Goal: Communication & Community: Answer question/provide support

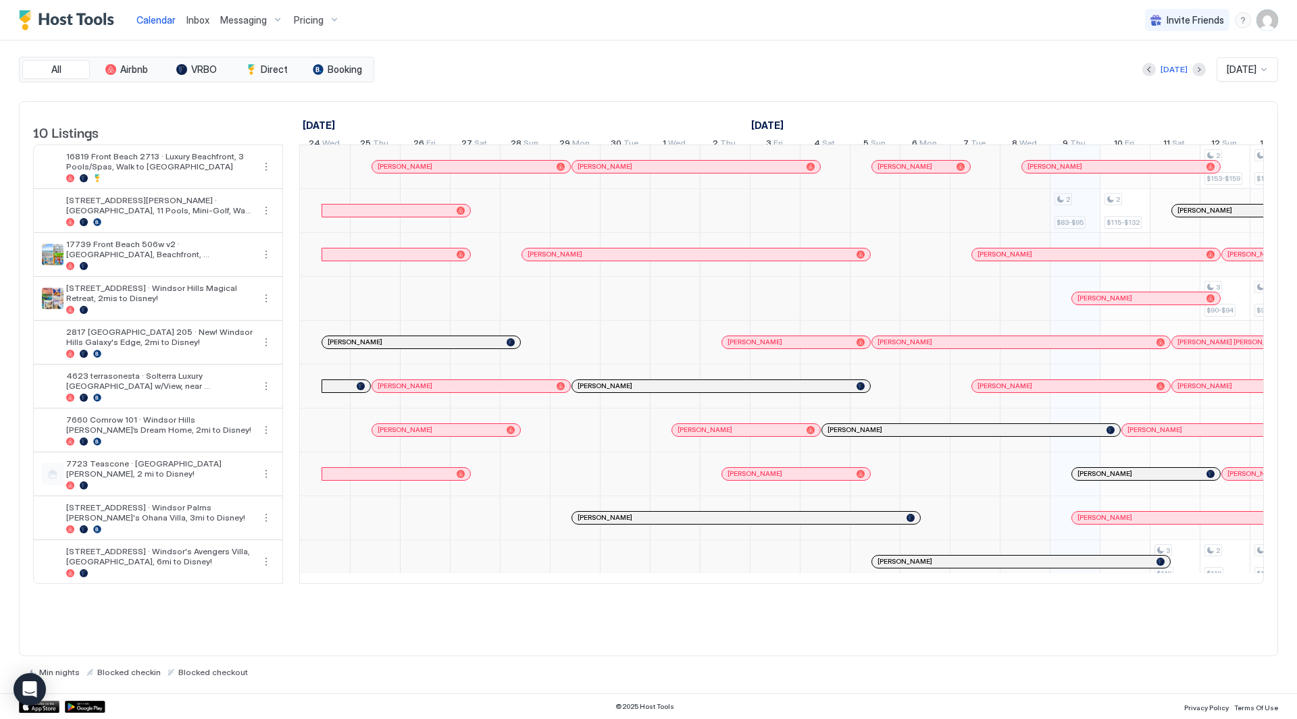
scroll to position [0, 750]
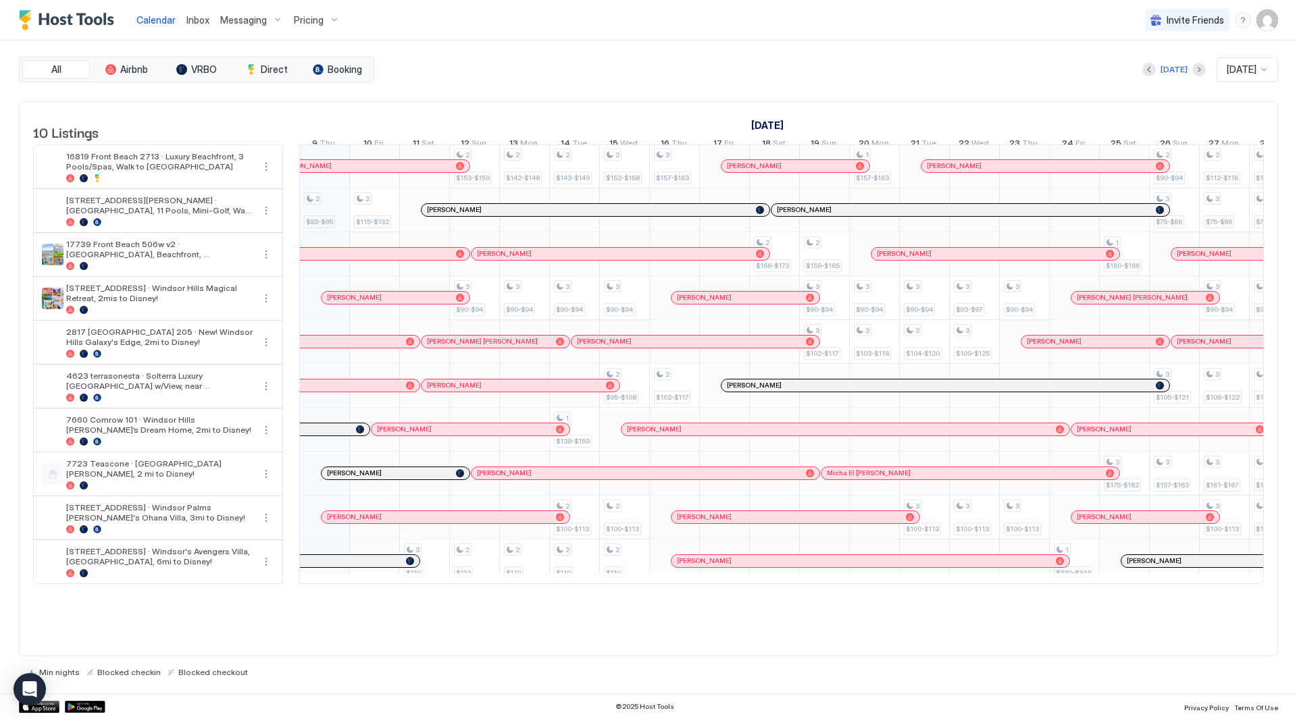
click at [507, 598] on div "10 Listings September 2025 October 2025 November 2025 24 Wed 25 Thu 26 Fri 27 S…" at bounding box center [649, 350] width 1258 height 496
click at [512, 598] on div "10 Listings September 2025 October 2025 November 2025 24 Wed 25 Thu 26 Fri 27 S…" at bounding box center [649, 350] width 1258 height 496
click at [513, 584] on div at bounding box center [781, 584] width 965 height 0
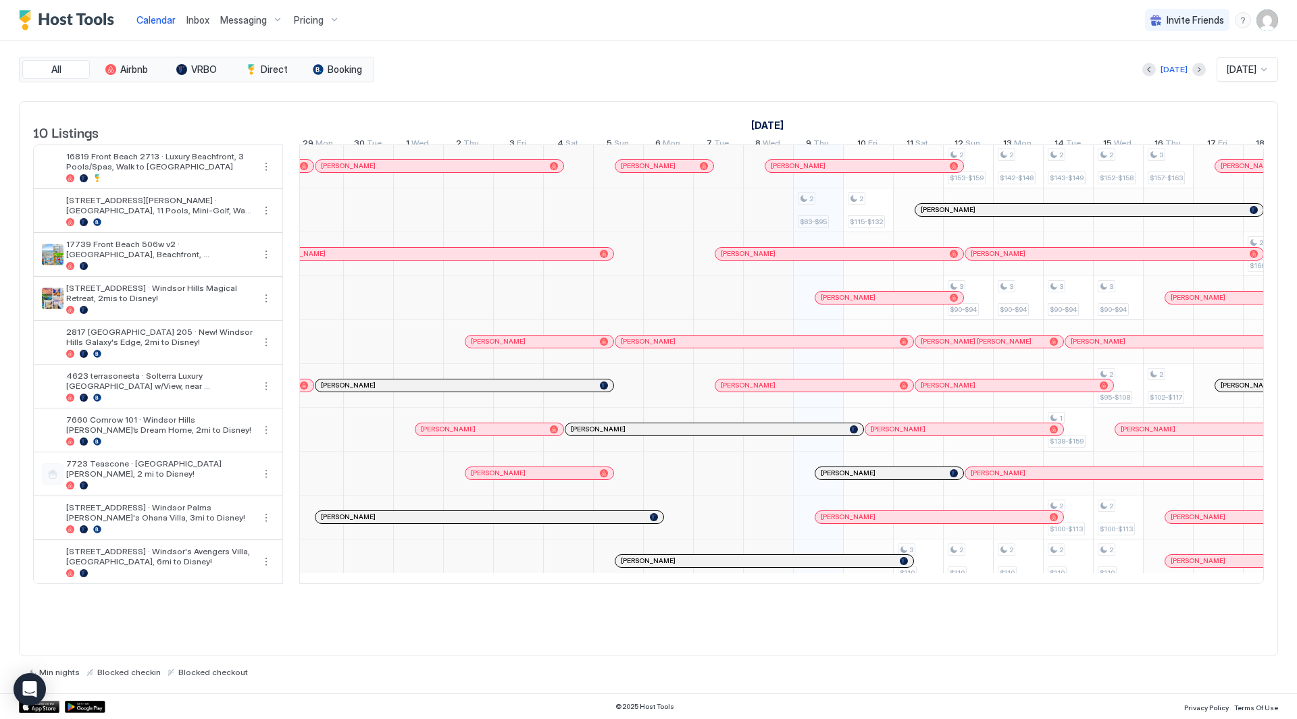
scroll to position [0, 960]
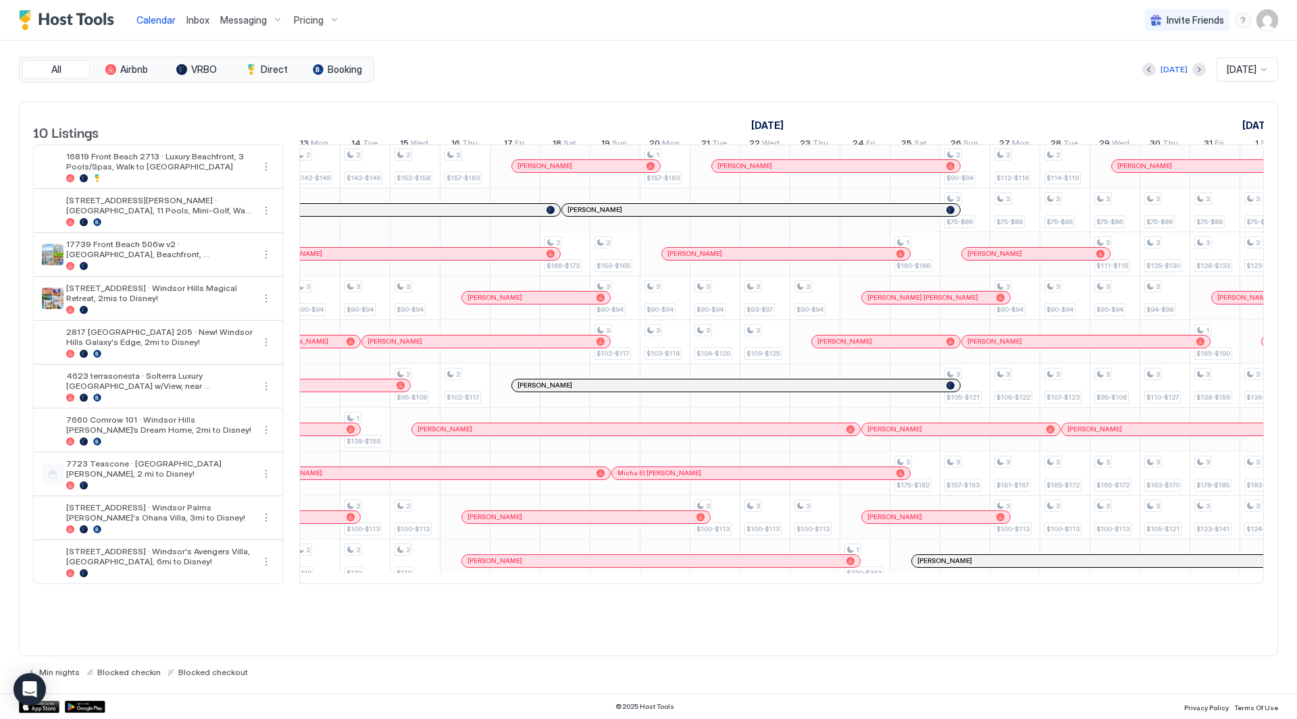
click at [235, 17] on span "Messaging" at bounding box center [243, 20] width 47 height 12
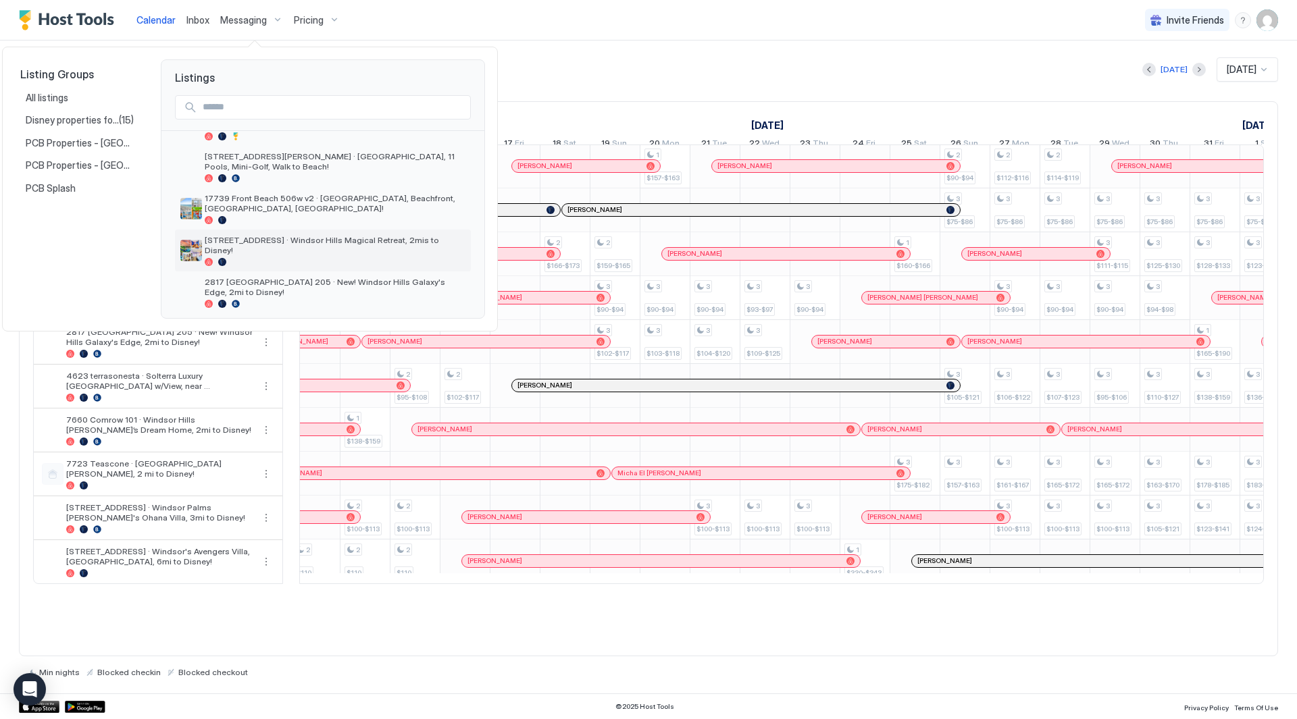
click at [329, 243] on span "[STREET_ADDRESS] · Windsor Hills Magical Retreat, 2mis to Disney!" at bounding box center [335, 245] width 261 height 20
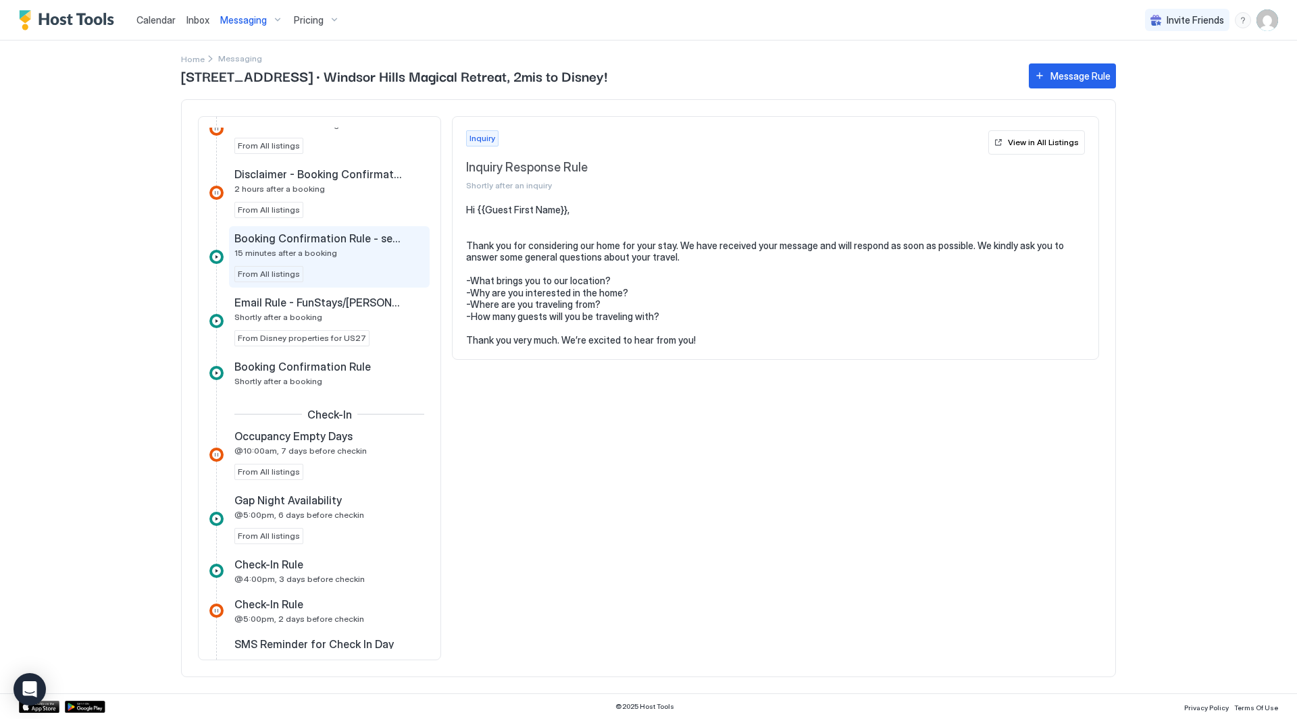
click at [334, 239] on span "Booking Confirmation Rule - security and access" at bounding box center [318, 239] width 168 height 14
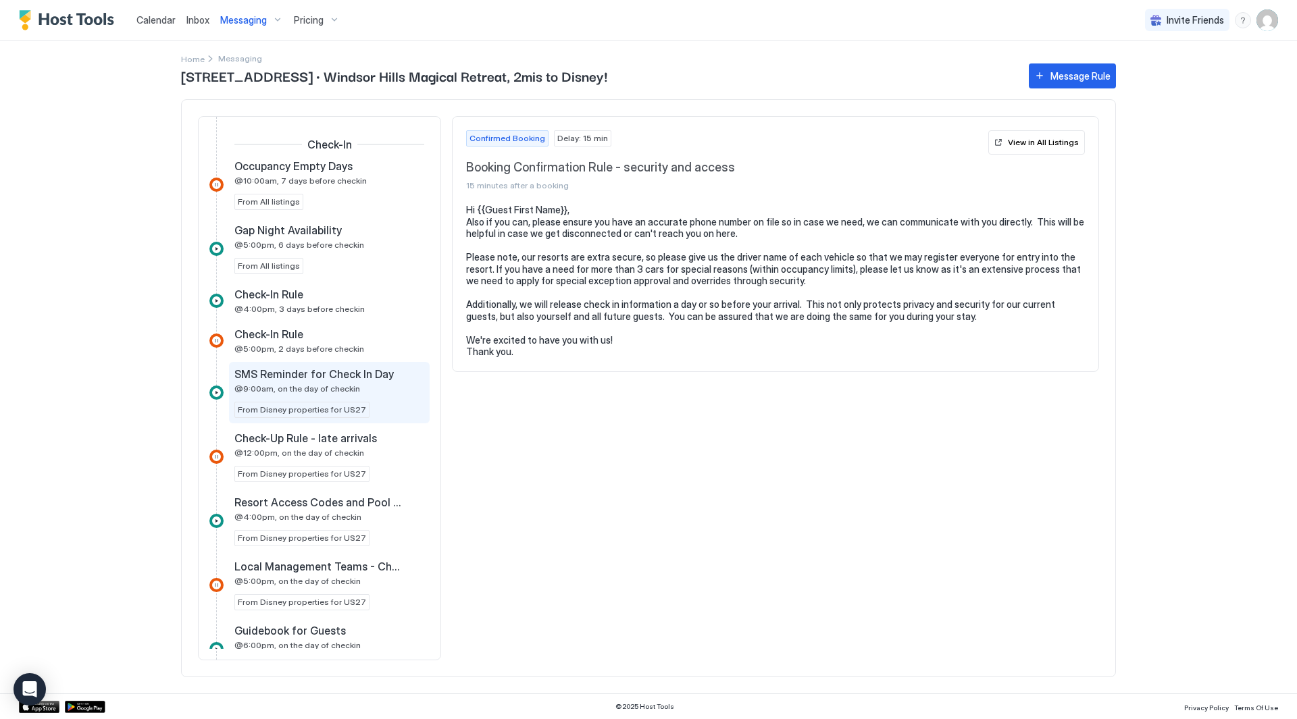
click at [344, 372] on span "SMS Reminder for Check In Day" at bounding box center [313, 374] width 159 height 14
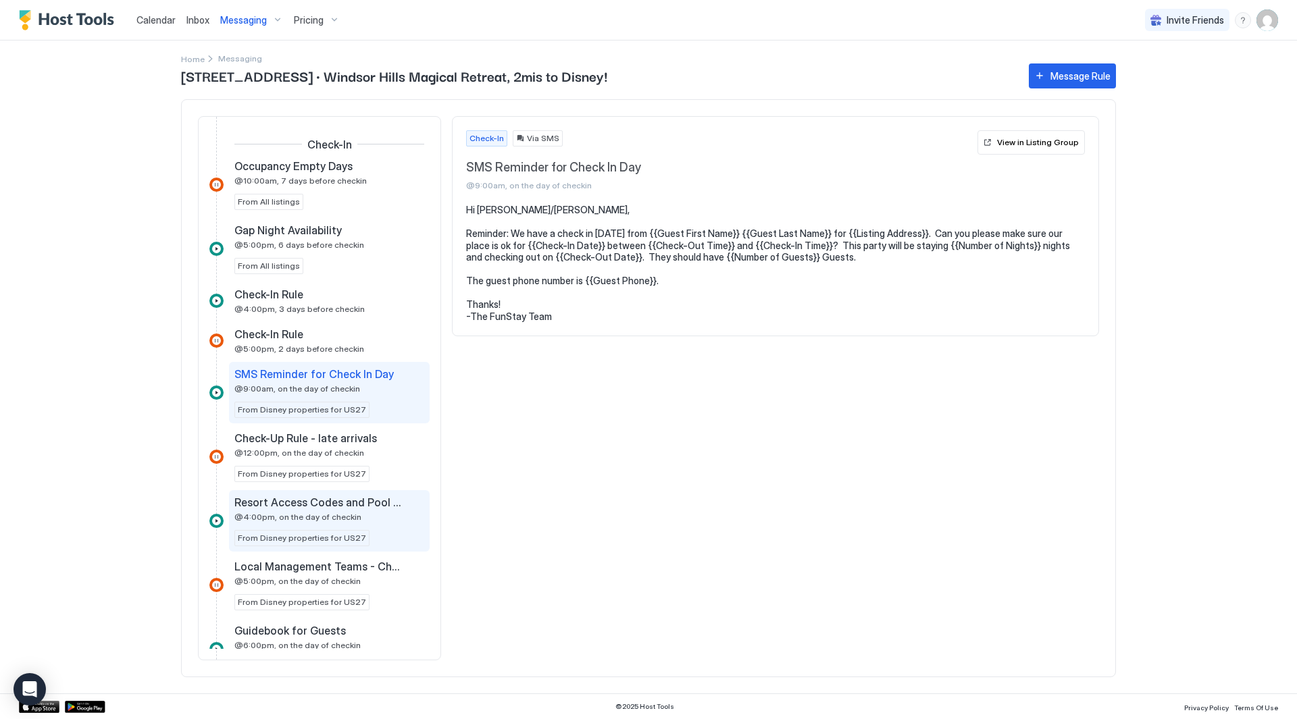
click at [360, 507] on span "Resort Access Codes and Pool Hours" at bounding box center [318, 503] width 168 height 14
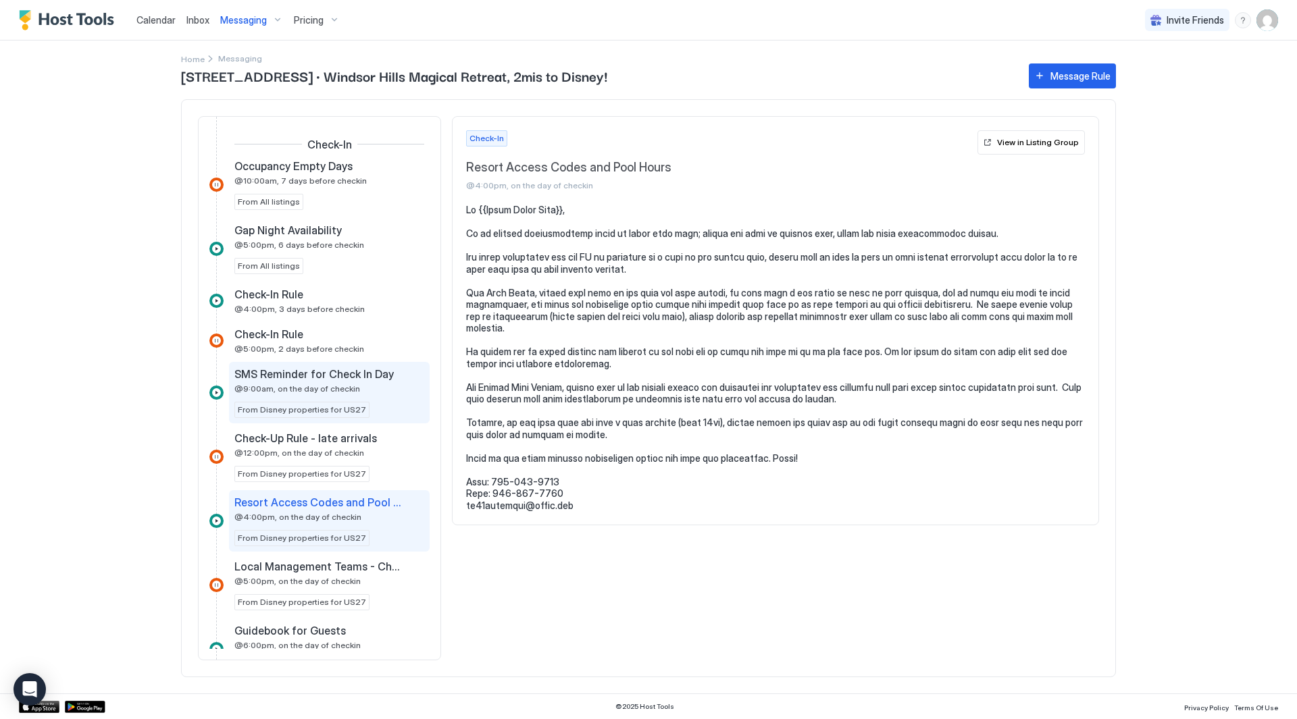
click at [359, 418] on div "SMS Reminder for Check In Day @9:00am, on the day of checkin From Disney proper…" at bounding box center [329, 392] width 201 height 61
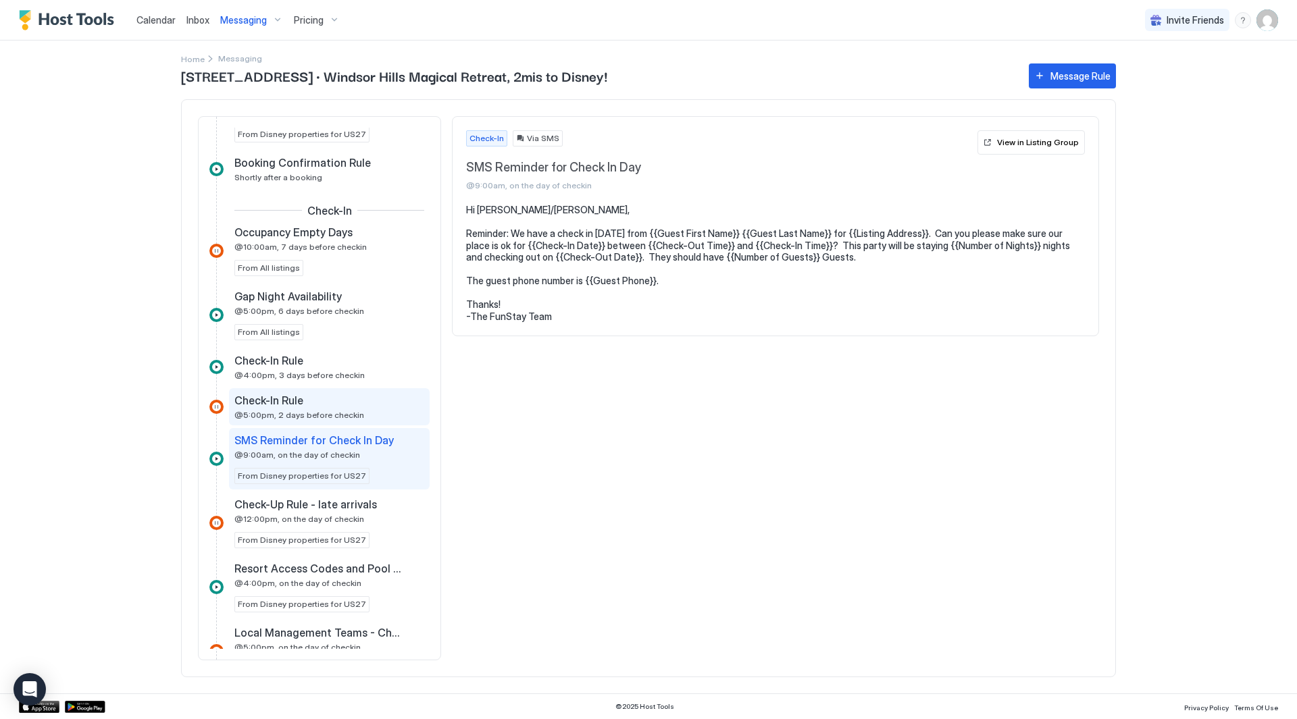
click at [358, 390] on div "Check-In Rule @5:00pm, 2 days before checkin" at bounding box center [329, 406] width 201 height 37
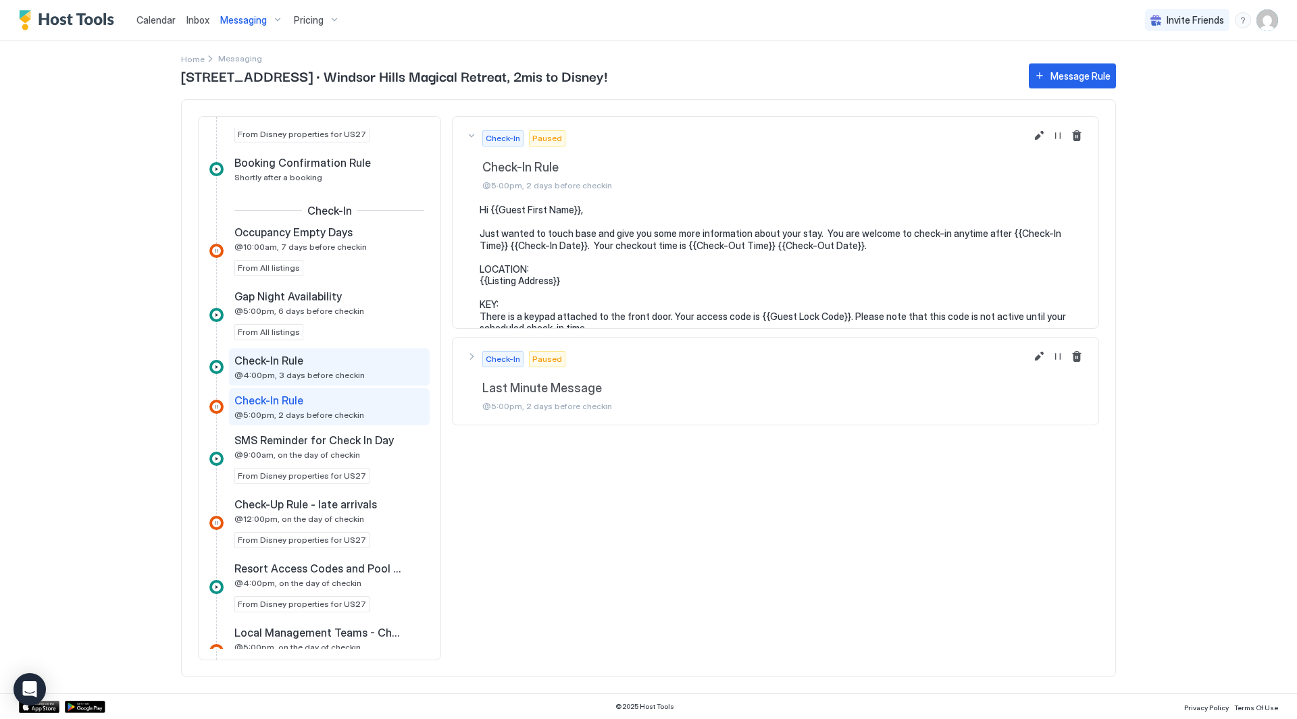
click at [361, 371] on div "Check-In Rule @4:00pm, 3 days before checkin" at bounding box center [319, 367] width 171 height 26
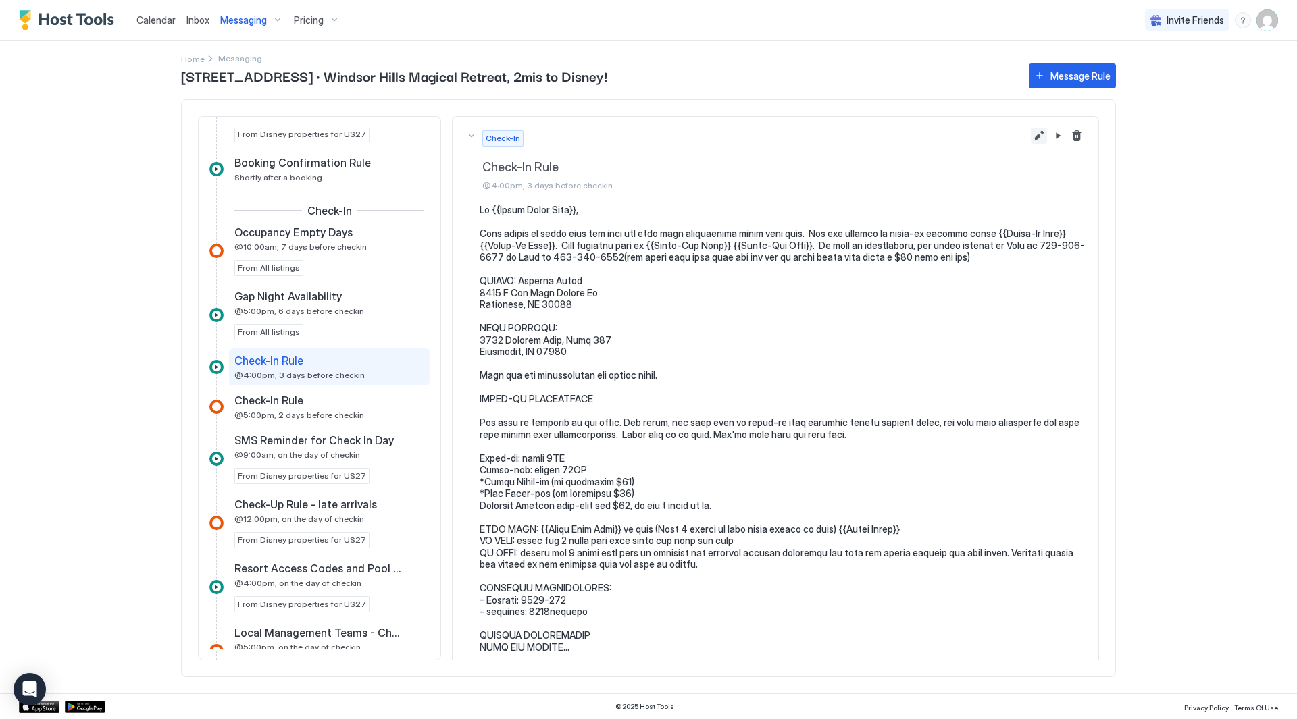
click at [1031, 138] on button "Edit message rule" at bounding box center [1039, 136] width 16 height 16
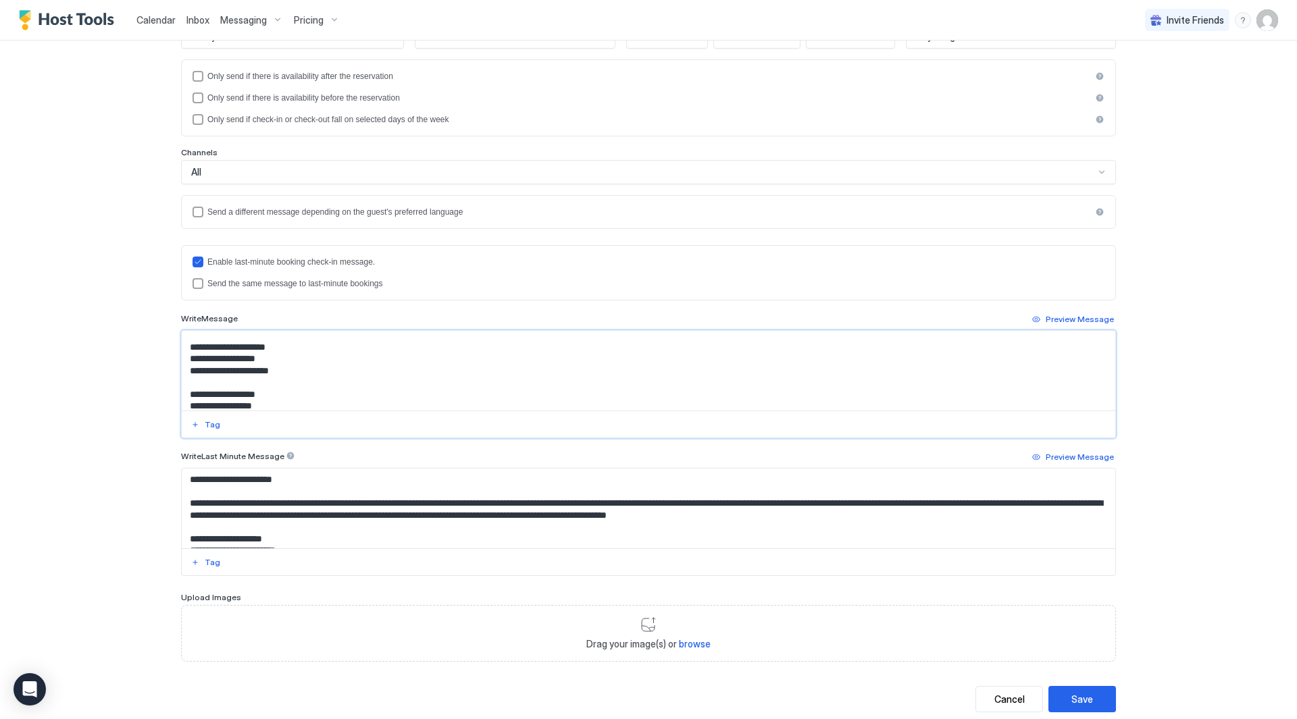
click at [347, 383] on textarea "Input Field" at bounding box center [648, 371] width 933 height 80
type textarea "**********"
click at [1081, 698] on div "Save" at bounding box center [1082, 699] width 22 height 14
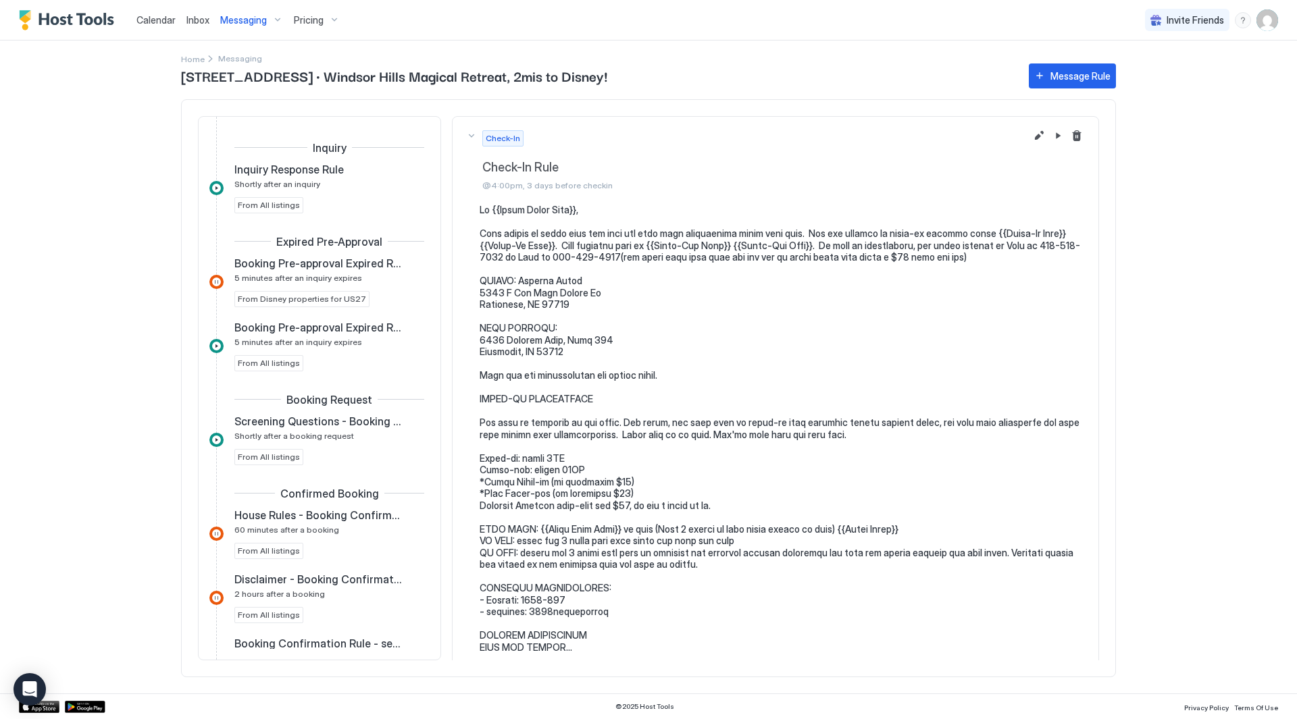
scroll to position [589, 0]
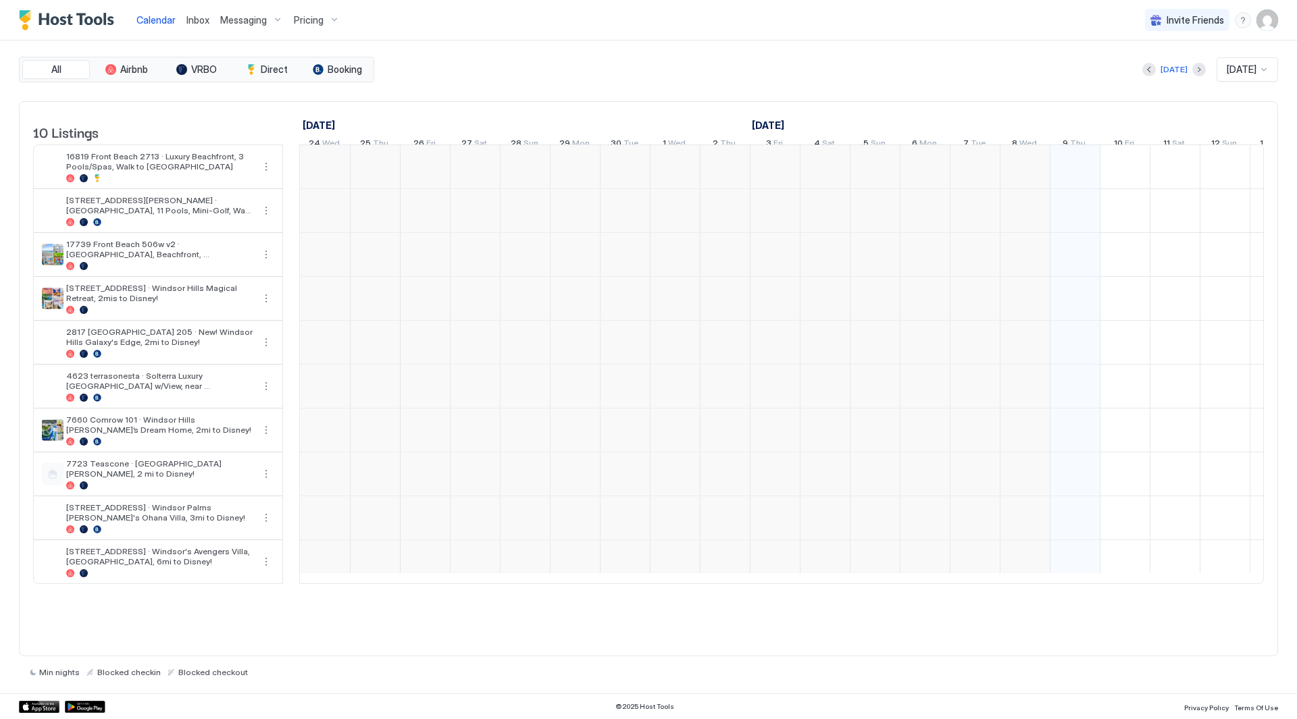
scroll to position [0, 750]
click at [200, 16] on span "Inbox" at bounding box center [197, 19] width 23 height 11
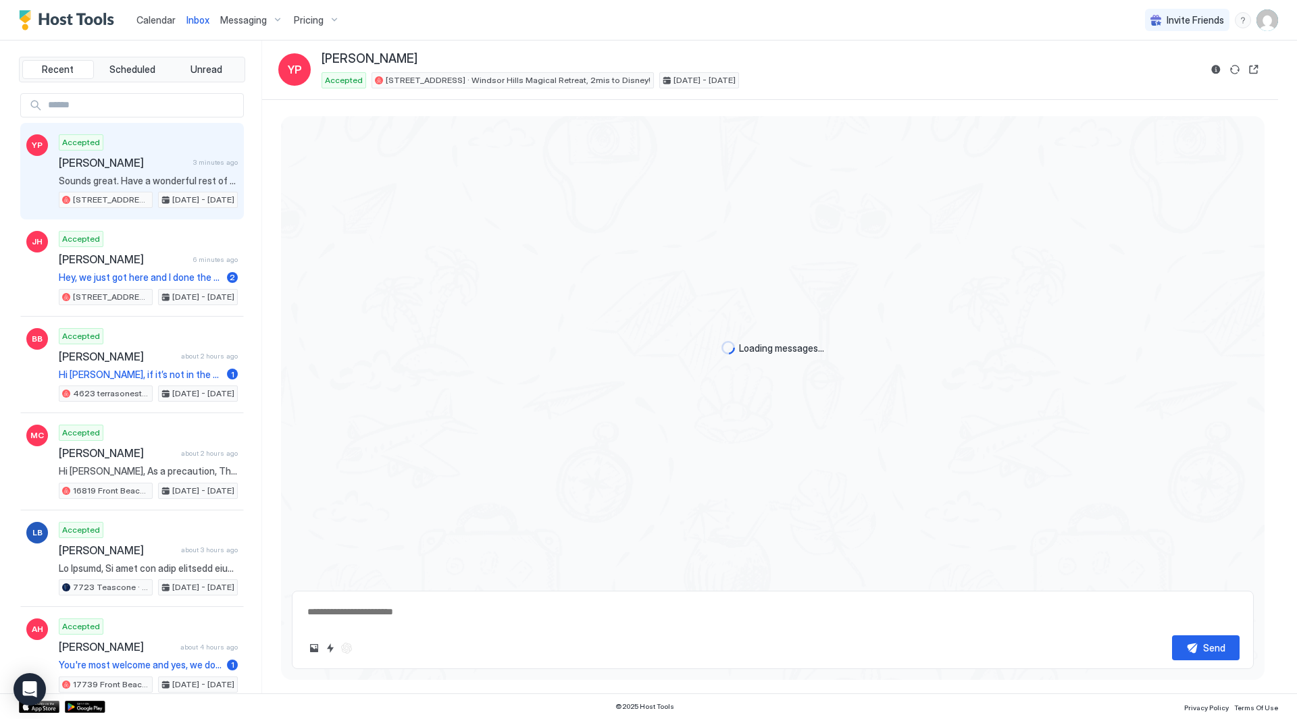
scroll to position [2807, 0]
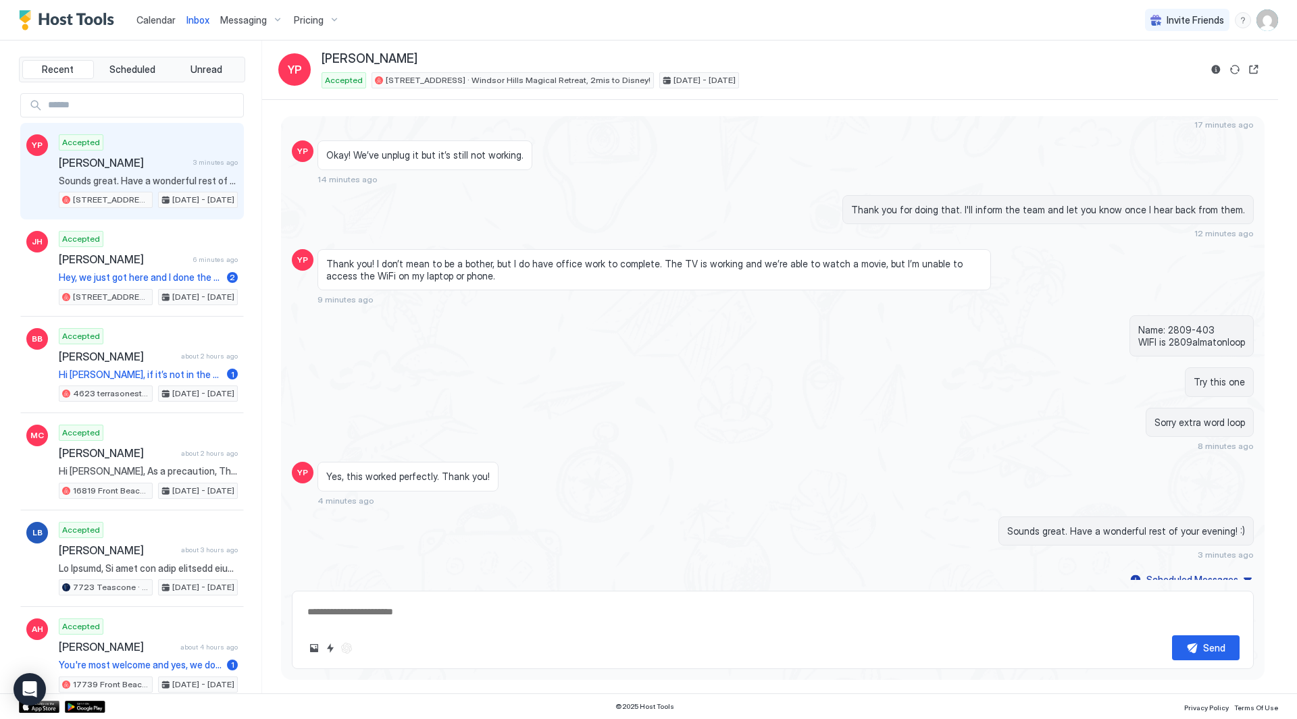
click at [161, 148] on div "Accepted [PERSON_NAME] 3 minutes ago Sounds great. Have a wonderful rest of you…" at bounding box center [148, 171] width 179 height 74
drag, startPoint x: 461, startPoint y: 431, endPoint x: 407, endPoint y: 433, distance: 54.8
click at [407, 462] on div "Yes, this worked perfectly. Thank you!" at bounding box center [407, 477] width 181 height 30
drag, startPoint x: 1173, startPoint y: 386, endPoint x: 1214, endPoint y: 386, distance: 40.5
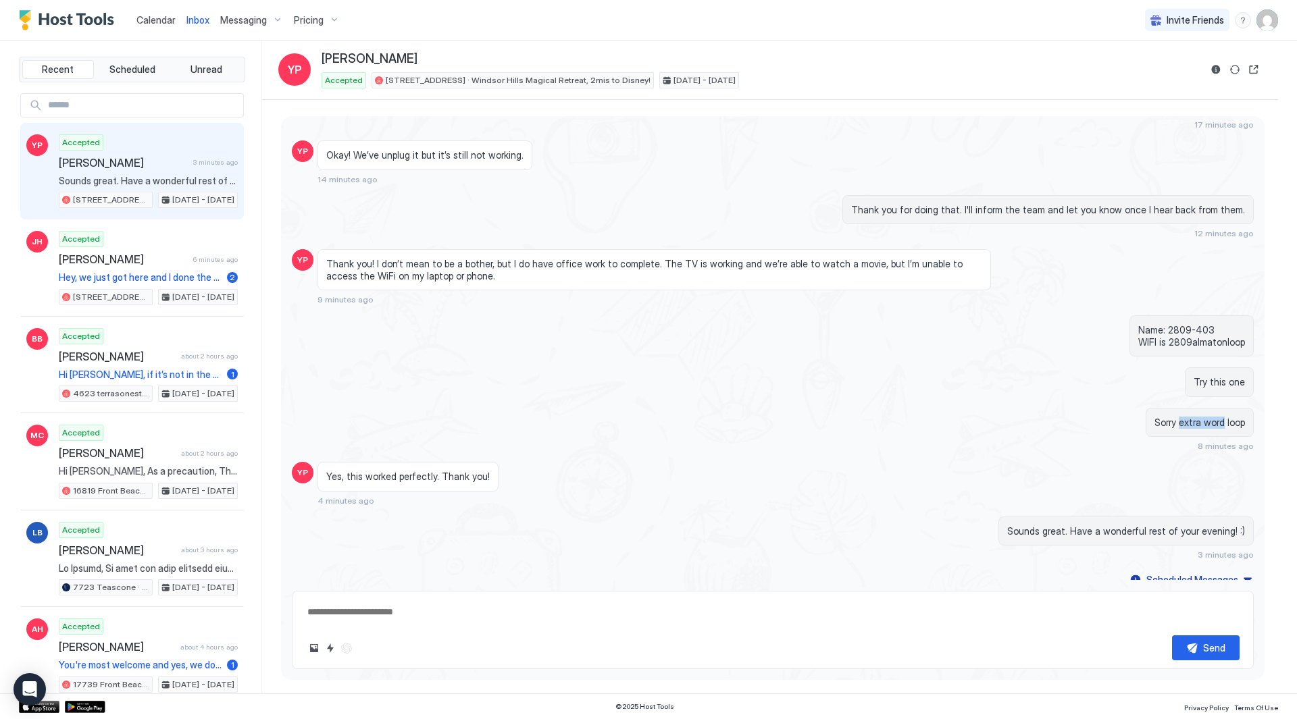
click at [1214, 417] on span "Sorry extra word loop" at bounding box center [1199, 423] width 91 height 12
drag, startPoint x: 1194, startPoint y: 326, endPoint x: 1218, endPoint y: 340, distance: 28.2
click at [1218, 367] on div "Try this one" at bounding box center [1219, 382] width 69 height 30
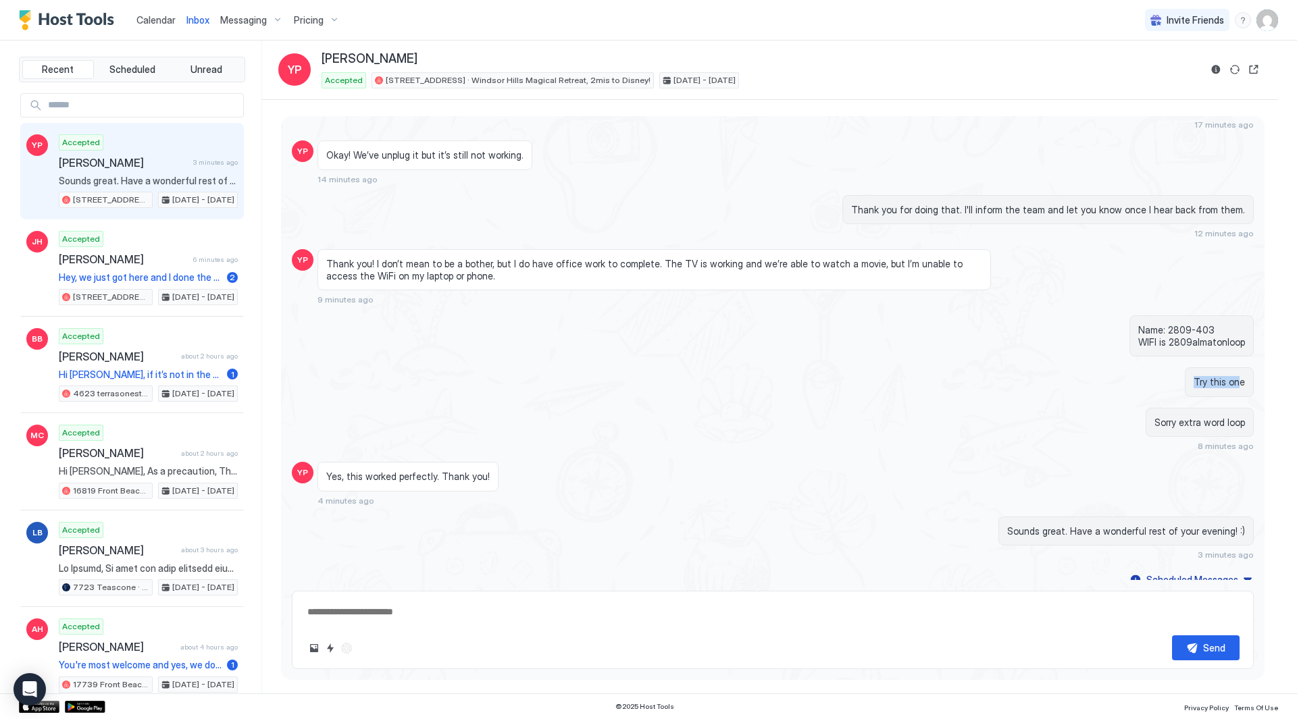
drag, startPoint x: 1188, startPoint y: 340, endPoint x: 1228, endPoint y: 344, distance: 40.0
click at [1228, 376] on span "Try this one" at bounding box center [1219, 382] width 51 height 12
drag, startPoint x: 1207, startPoint y: 501, endPoint x: 1172, endPoint y: 502, distance: 35.2
click at [1172, 517] on div "Sounds great. Have a wonderful rest of your evening! :)" at bounding box center [1125, 532] width 255 height 30
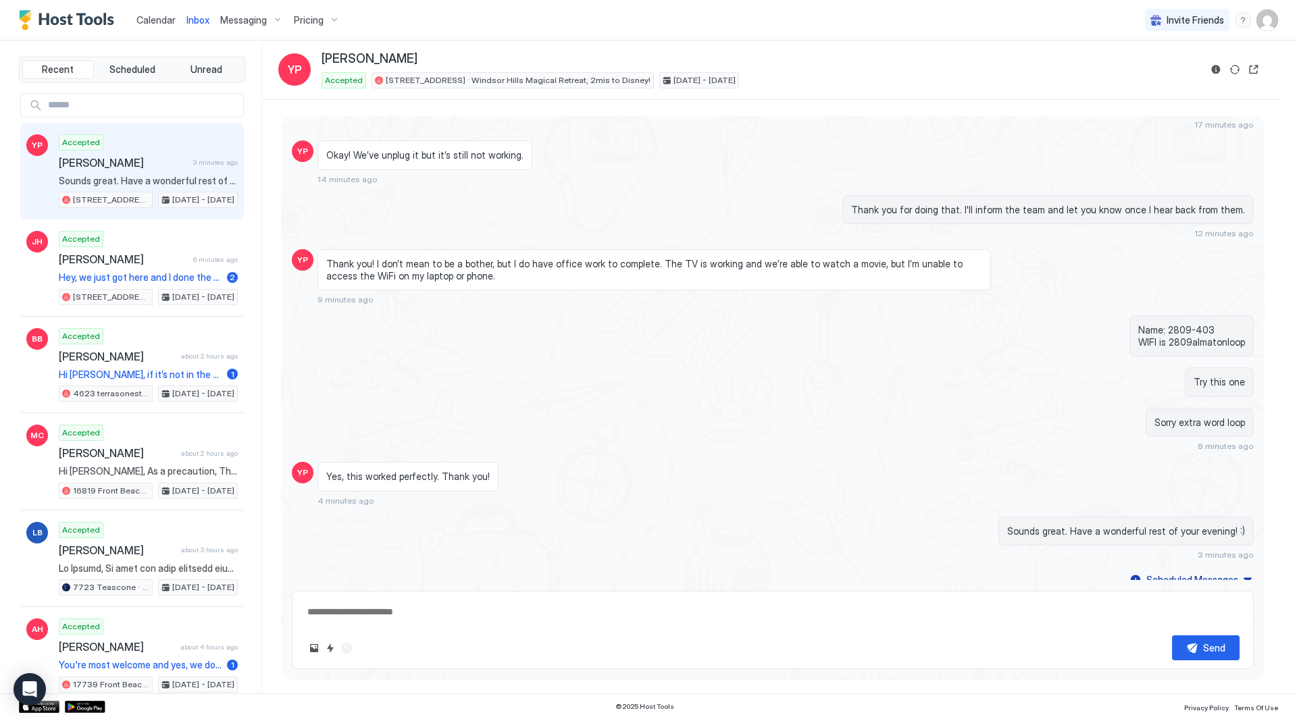
click at [1169, 517] on div "Sounds great. Have a wonderful rest of your evening! :)" at bounding box center [1125, 532] width 255 height 30
drag, startPoint x: 1155, startPoint y: 299, endPoint x: 1207, endPoint y: 305, distance: 52.3
click at [1207, 324] on span "Name: 2809-403 WIFI is 2809almatonloop" at bounding box center [1191, 336] width 107 height 24
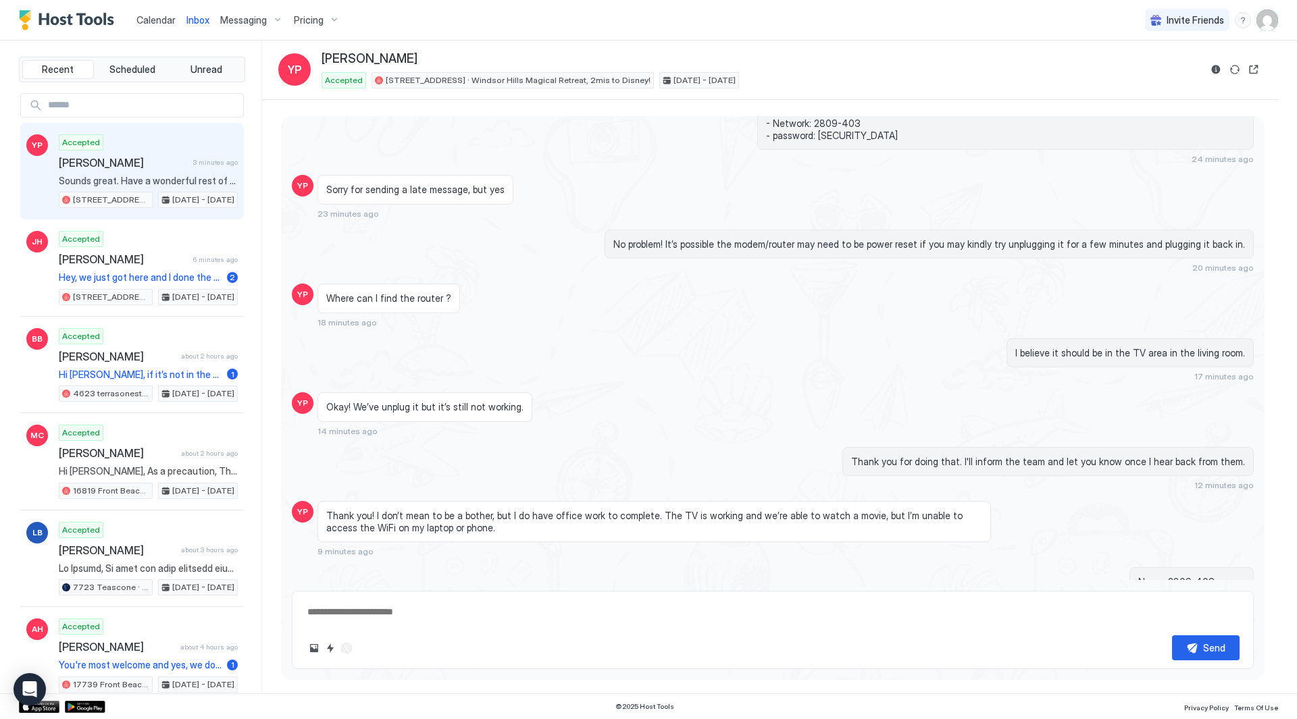
scroll to position [2536, 0]
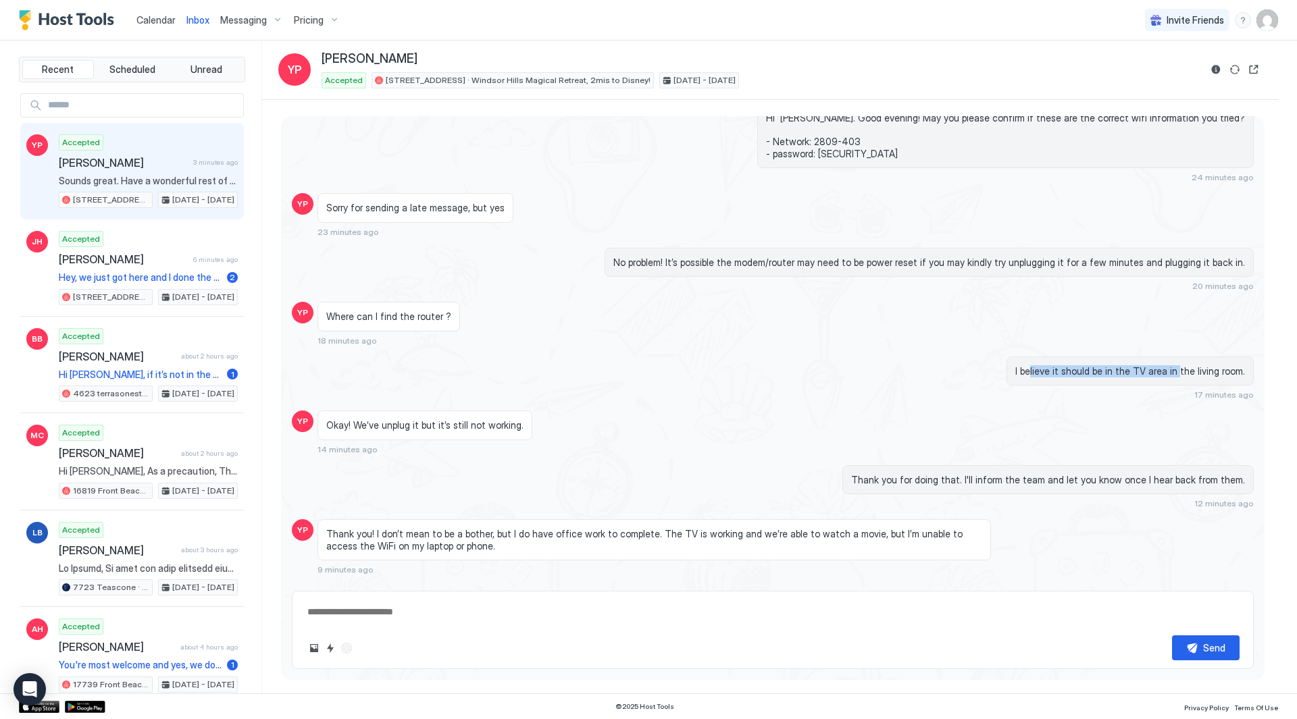
drag, startPoint x: 1030, startPoint y: 335, endPoint x: 1205, endPoint y: 334, distance: 174.9
click at [1205, 365] on span "I believe it should be in the TV area in the living room." at bounding box center [1130, 371] width 230 height 12
click at [1204, 365] on span "I believe it should be in the TV area in the living room." at bounding box center [1130, 371] width 230 height 12
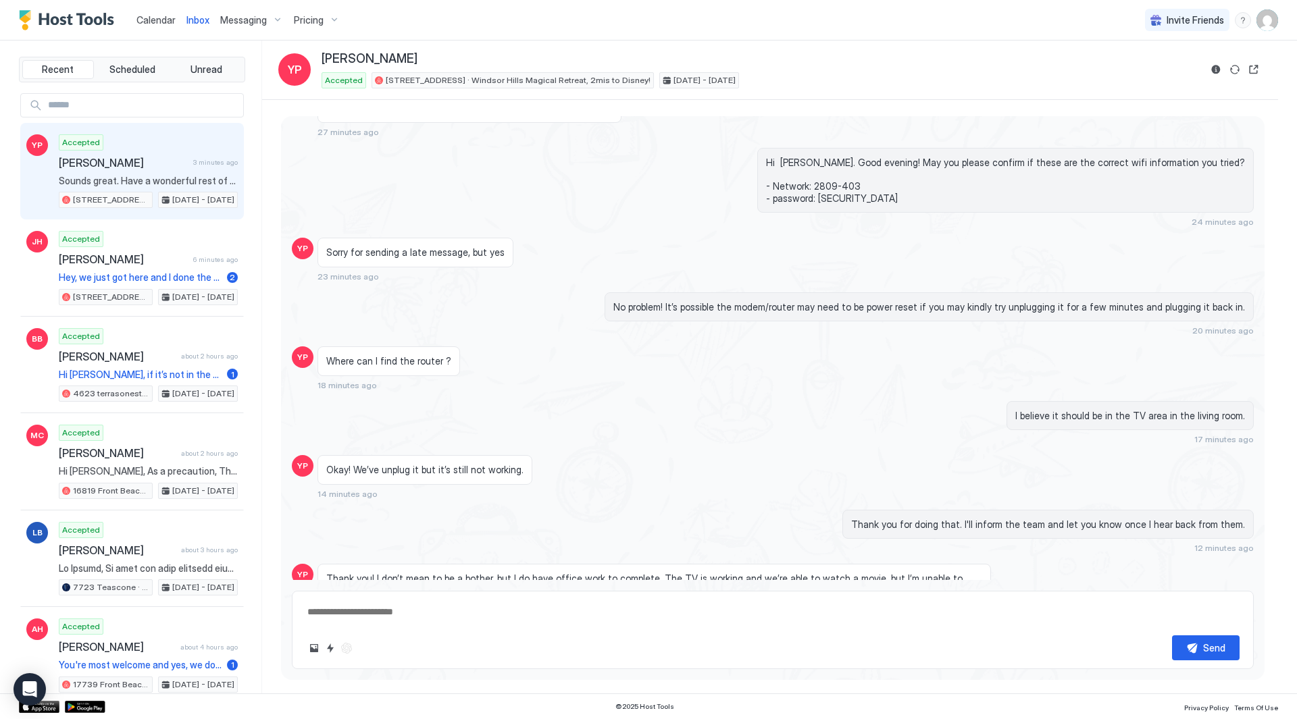
scroll to position [2469, 0]
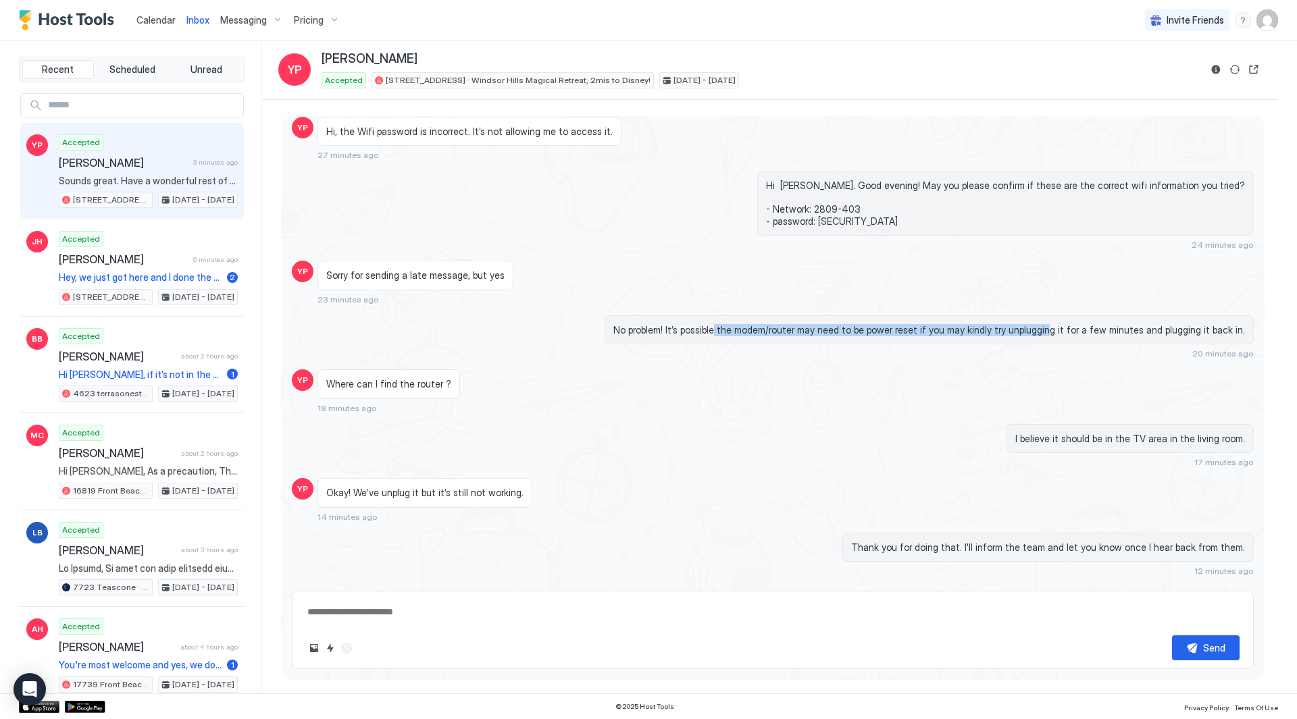
drag, startPoint x: 756, startPoint y: 304, endPoint x: 1051, endPoint y: 303, distance: 295.2
click at [1051, 315] on div "No problem! It’s possible the modem/router may need to be power reset if you ma…" at bounding box center [929, 330] width 649 height 30
drag, startPoint x: 1073, startPoint y: 301, endPoint x: 642, endPoint y: 288, distance: 431.1
click at [642, 315] on div "No problem! It’s possible the modem/router may need to be power reset if you ma…" at bounding box center [929, 330] width 649 height 30
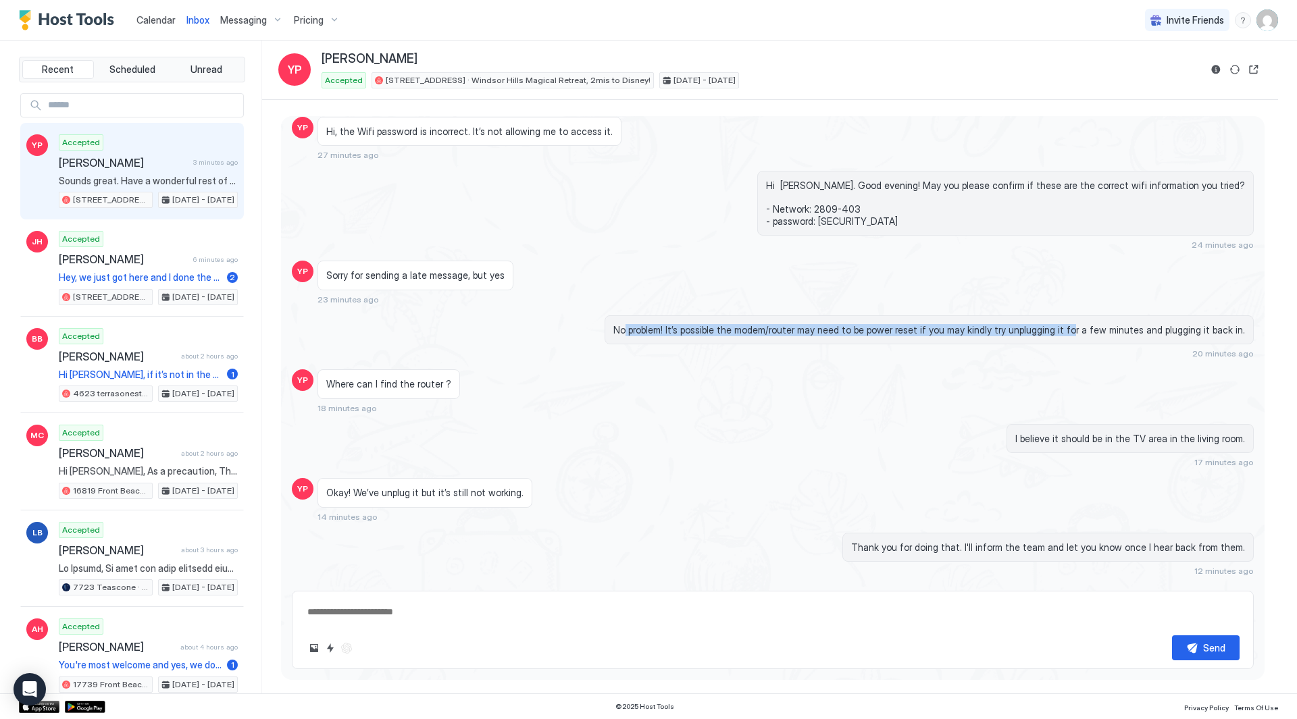
click at [642, 324] on span "No problem! It’s possible the modem/router may need to be power reset if you ma…" at bounding box center [929, 330] width 632 height 12
drag, startPoint x: 642, startPoint y: 288, endPoint x: 1104, endPoint y: 291, distance: 462.0
click at [1096, 324] on span "No problem! It’s possible the modem/router may need to be power reset if you ma…" at bounding box center [929, 330] width 632 height 12
click at [1120, 324] on span "No problem! It’s possible the modem/router may need to be power reset if you ma…" at bounding box center [929, 330] width 632 height 12
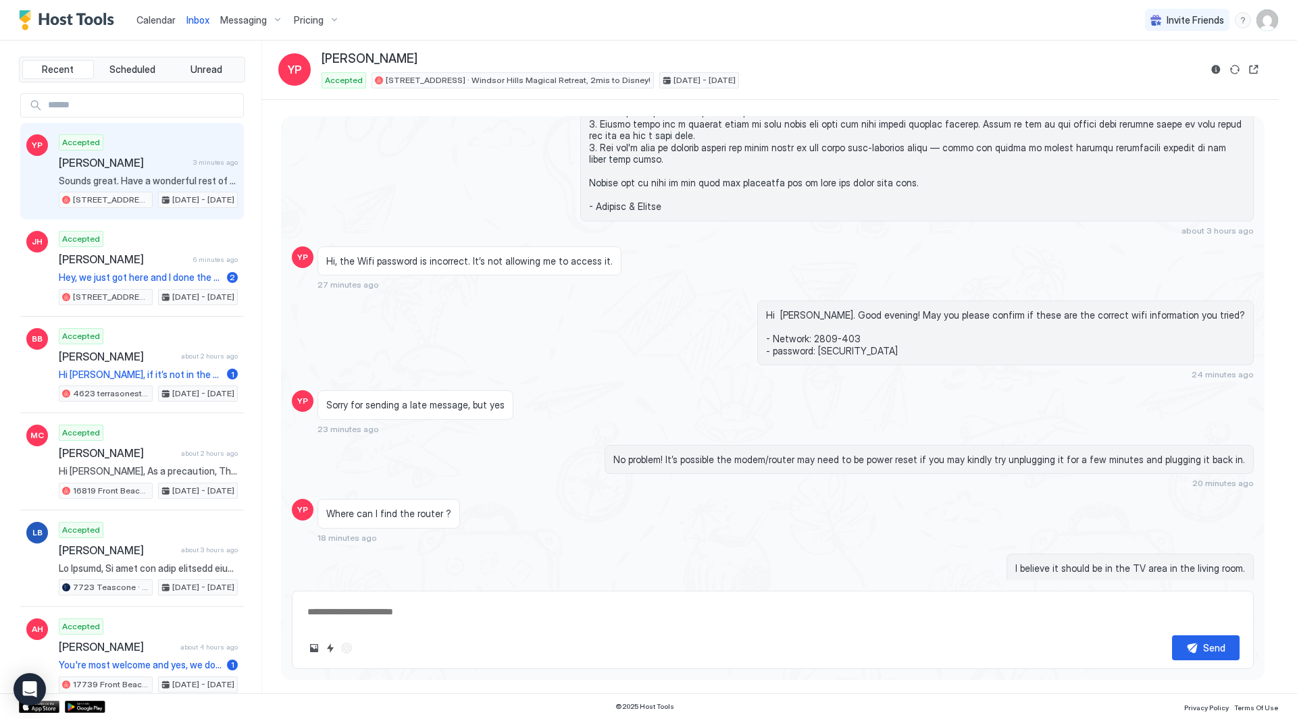
scroll to position [2334, 0]
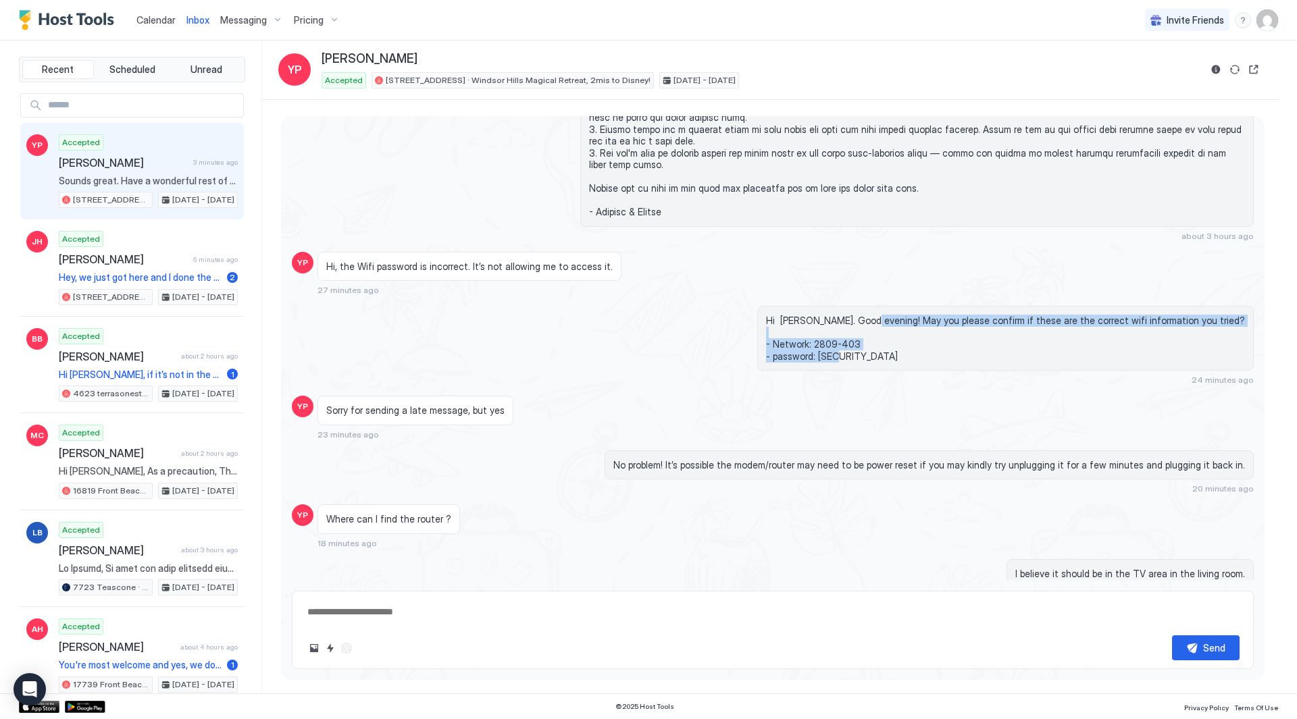
drag, startPoint x: 936, startPoint y: 318, endPoint x: 925, endPoint y: 283, distance: 36.7
click at [925, 315] on span "Hi [PERSON_NAME]. Good evening! May you please confirm if these are the correct…" at bounding box center [1005, 338] width 479 height 47
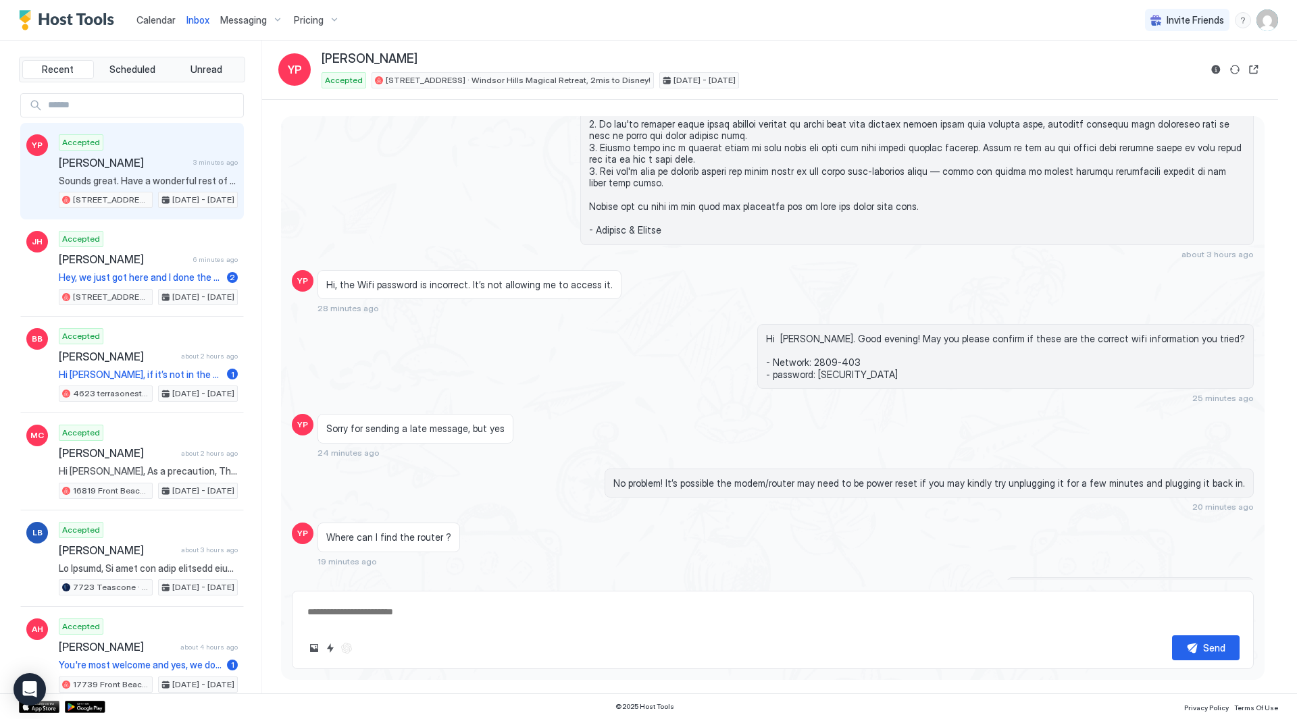
scroll to position [2536, 0]
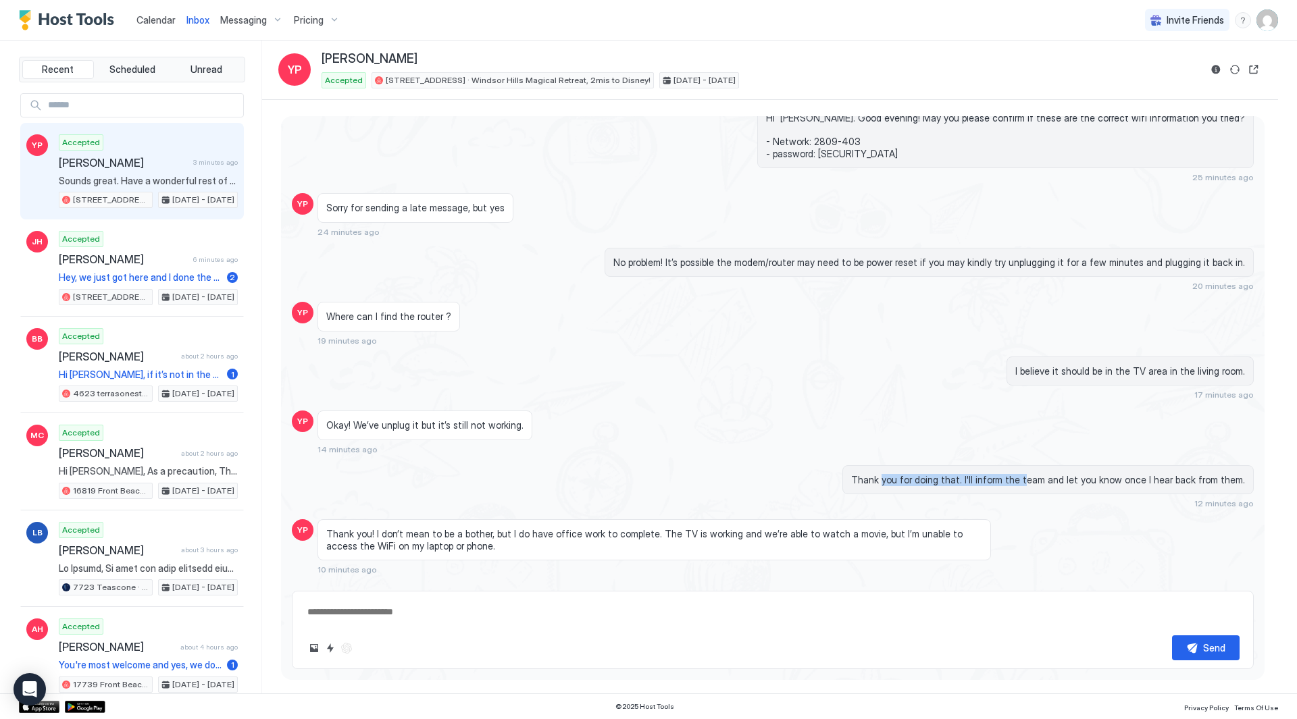
drag, startPoint x: 900, startPoint y: 434, endPoint x: 1059, endPoint y: 441, distance: 159.6
click at [1033, 465] on div "Thank you for doing that. I'll inform the team and let you know once I hear bac…" at bounding box center [1047, 480] width 411 height 30
click at [1062, 474] on span "Thank you for doing that. I'll inform the team and let you know once I hear bac…" at bounding box center [1048, 480] width 394 height 12
drag, startPoint x: 1156, startPoint y: 440, endPoint x: 994, endPoint y: 438, distance: 162.1
click at [994, 465] on div "Thank you for doing that. I'll inform the team and let you know once I hear bac…" at bounding box center [1047, 480] width 411 height 30
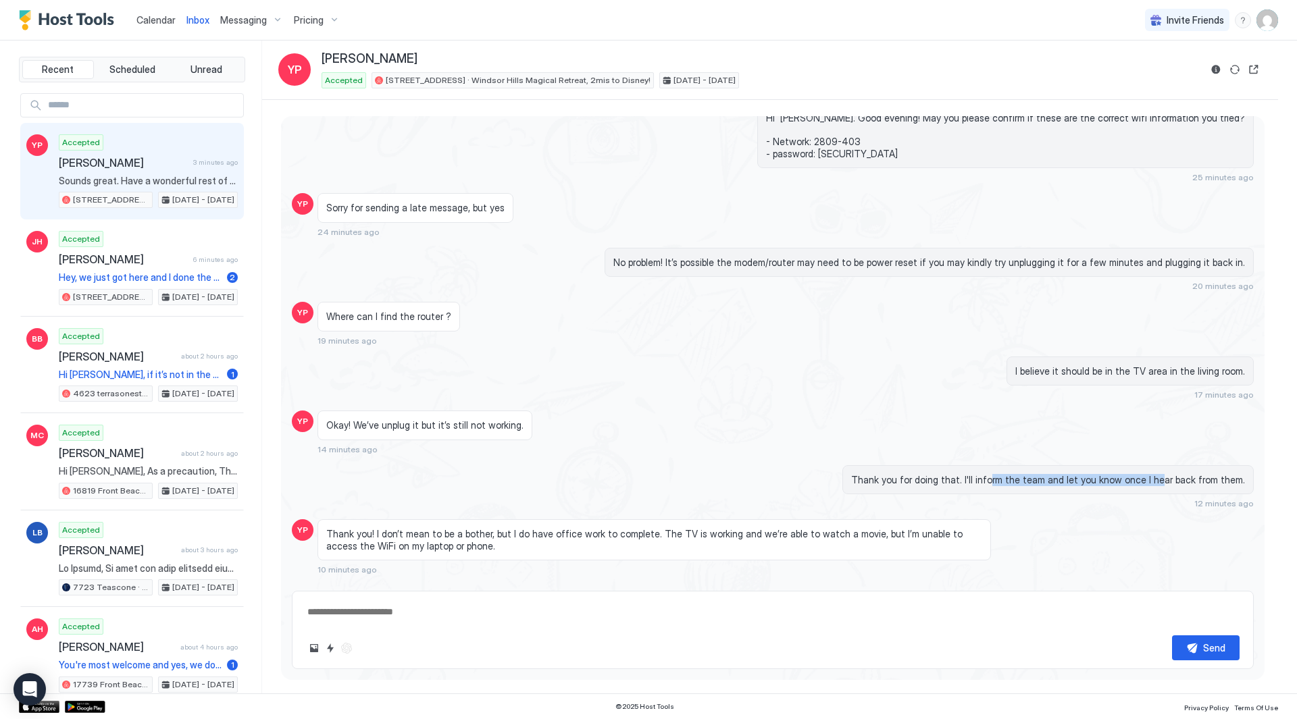
click at [994, 465] on div "Thank you for doing that. I'll inform the team and let you know once I hear bac…" at bounding box center [1047, 480] width 411 height 30
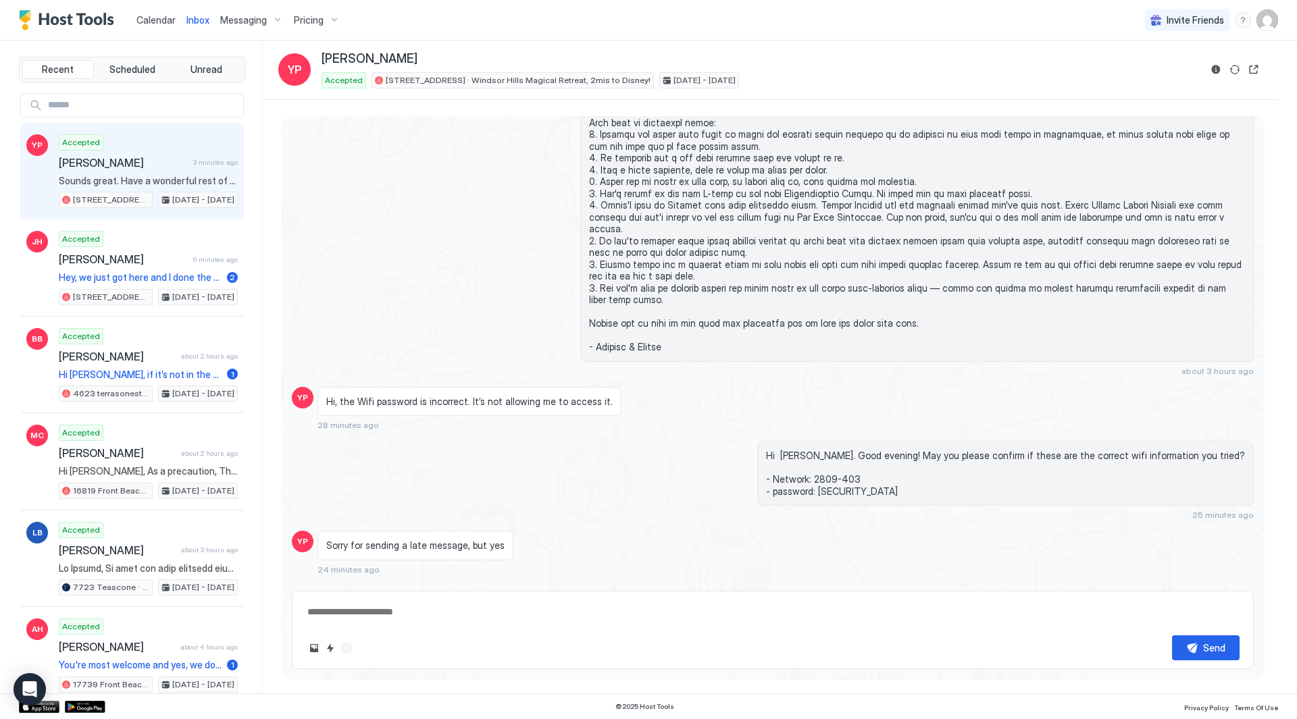
scroll to position [2131, 0]
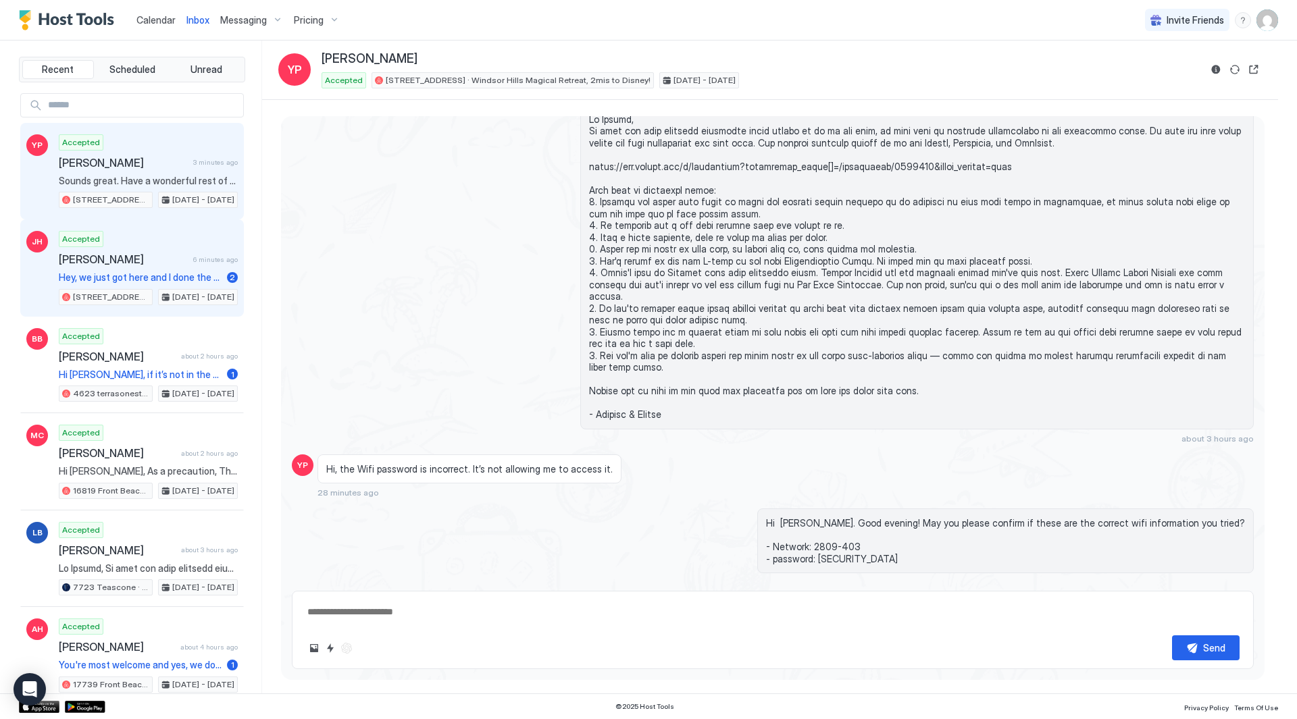
click at [153, 253] on span "[PERSON_NAME]" at bounding box center [123, 260] width 129 height 14
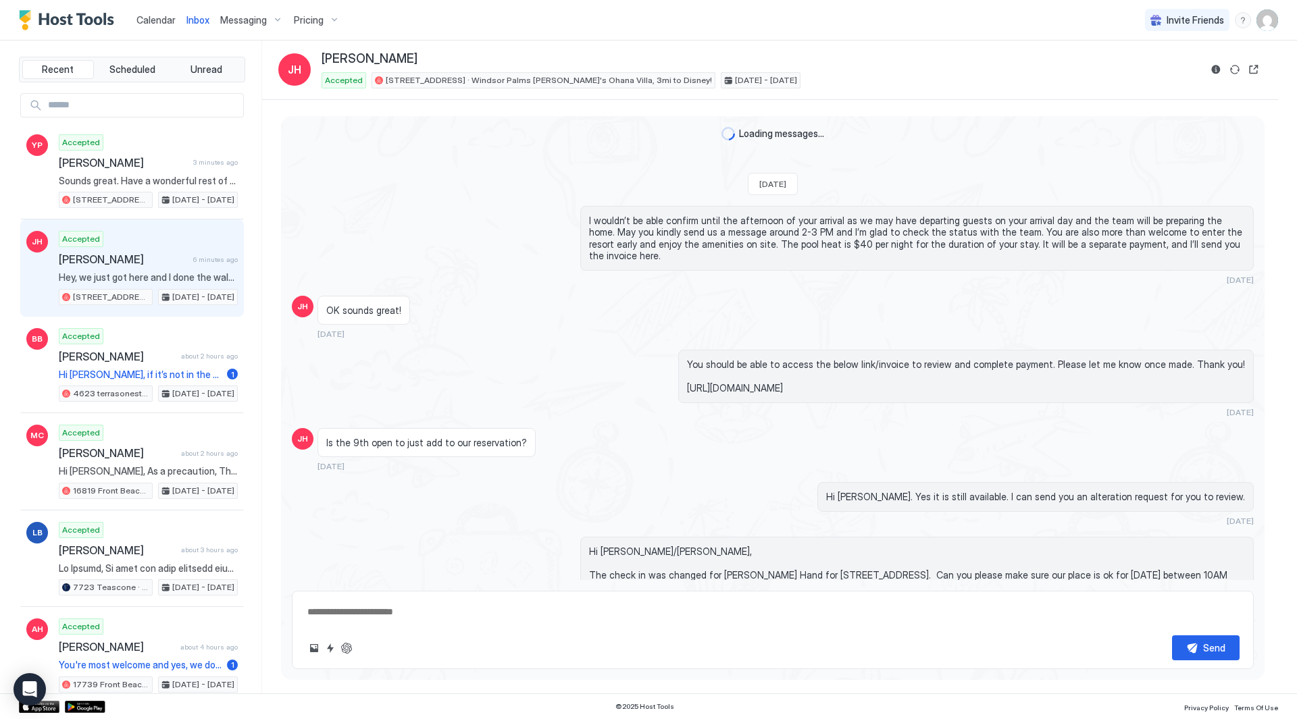
scroll to position [3107, 0]
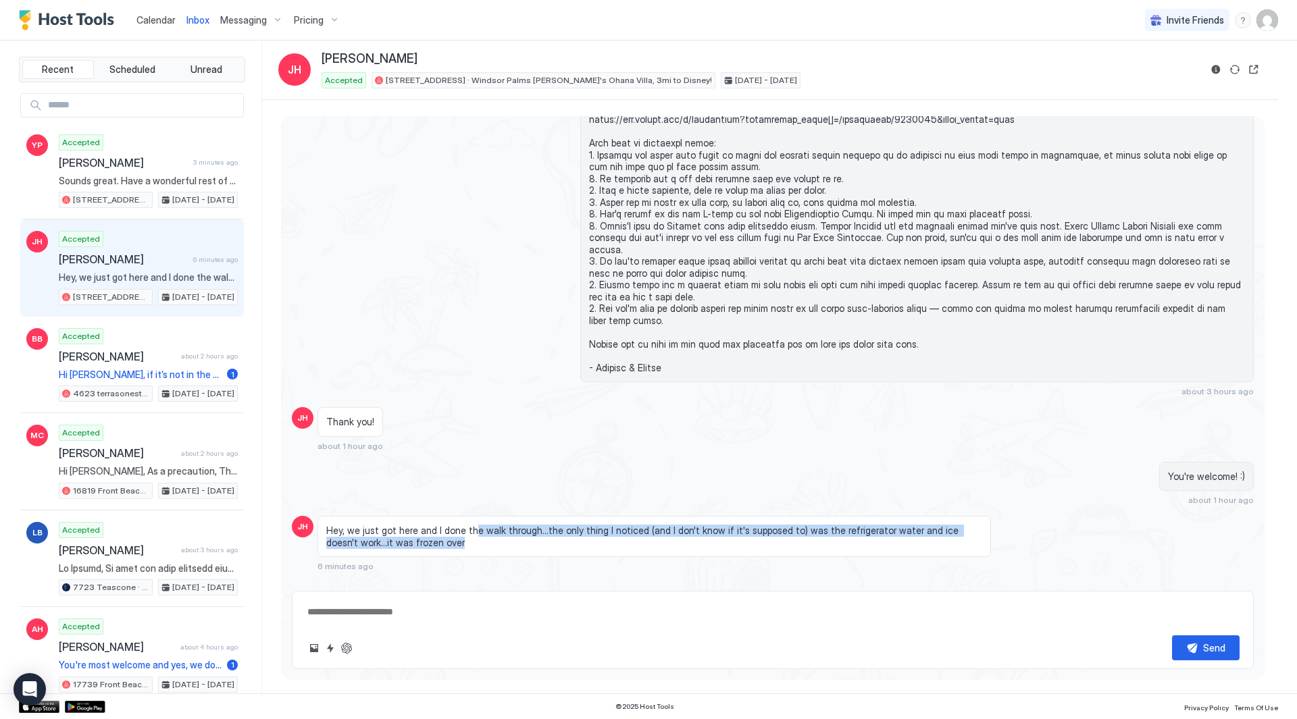
drag, startPoint x: 519, startPoint y: 495, endPoint x: 463, endPoint y: 478, distance: 57.9
click at [463, 525] on span "Hey, we just got here and I done the walk through...the only thing I noticed (a…" at bounding box center [654, 537] width 656 height 24
click at [463, 516] on div "Hey, we just got here and I done the walk through...the only thing I noticed (a…" at bounding box center [653, 536] width 673 height 41
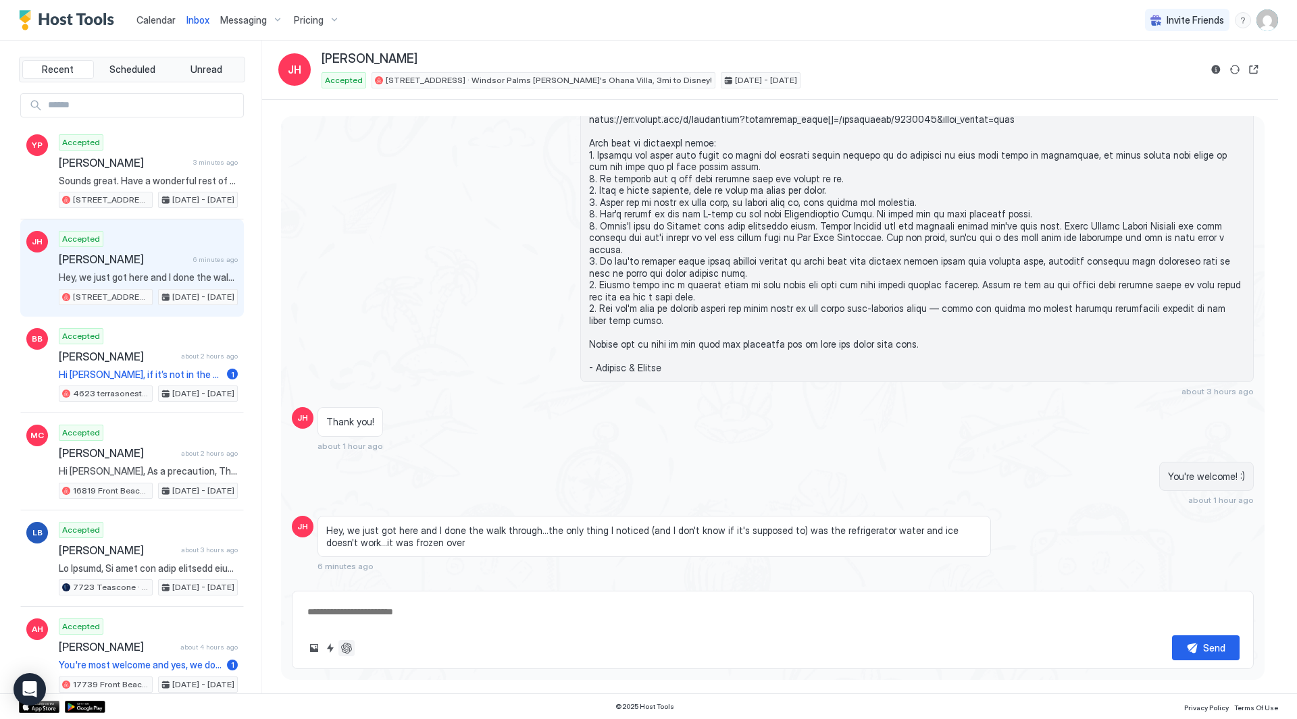
click at [351, 648] on button "ChatGPT Auto Reply" at bounding box center [346, 648] width 16 height 16
click at [345, 648] on button "ChatGPT Auto Reply" at bounding box center [346, 648] width 16 height 16
click at [344, 648] on button "ChatGPT Auto Reply" at bounding box center [346, 648] width 16 height 16
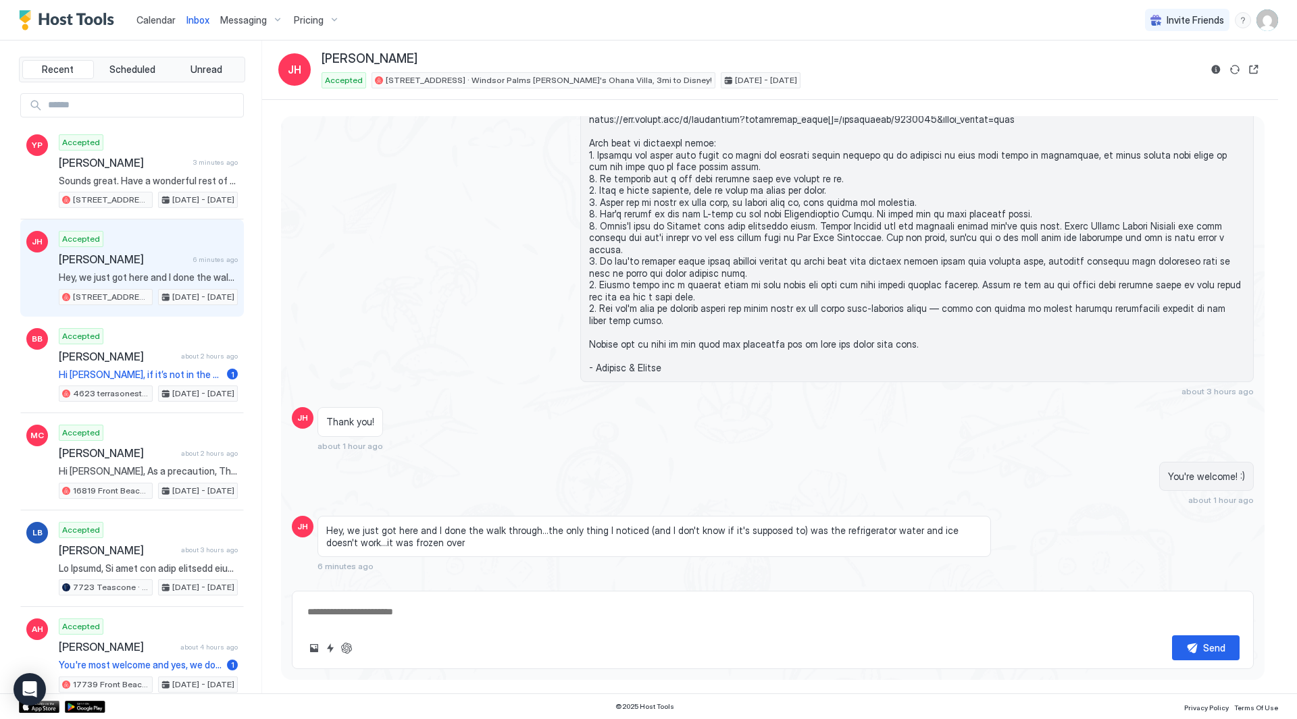
click at [465, 607] on textarea at bounding box center [772, 612] width 933 height 25
type textarea "*"
type textarea "**********"
type textarea "*"
type textarea "**********"
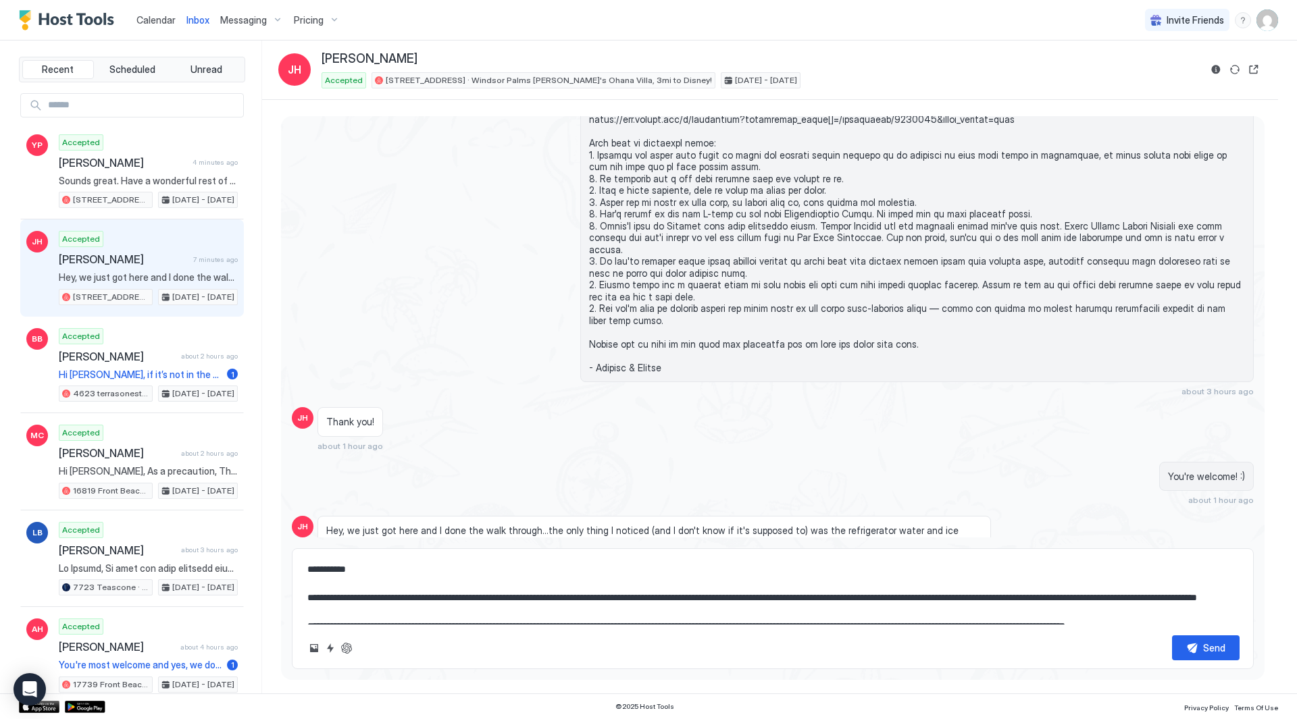
click at [479, 611] on textarea "**********" at bounding box center [772, 591] width 933 height 68
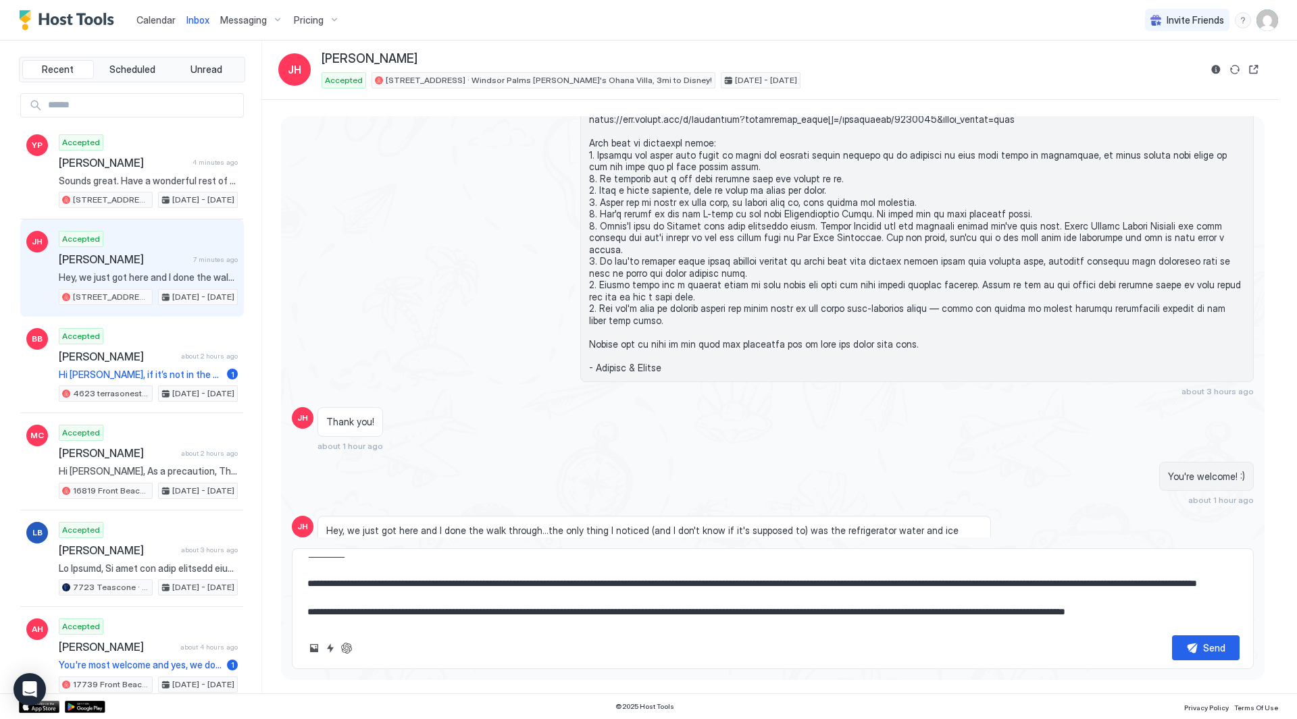
drag, startPoint x: 565, startPoint y: 588, endPoint x: 372, endPoint y: 572, distance: 193.2
click at [372, 572] on textarea "**********" at bounding box center [772, 591] width 933 height 68
click at [609, 588] on textarea "**********" at bounding box center [772, 591] width 933 height 68
type textarea "*"
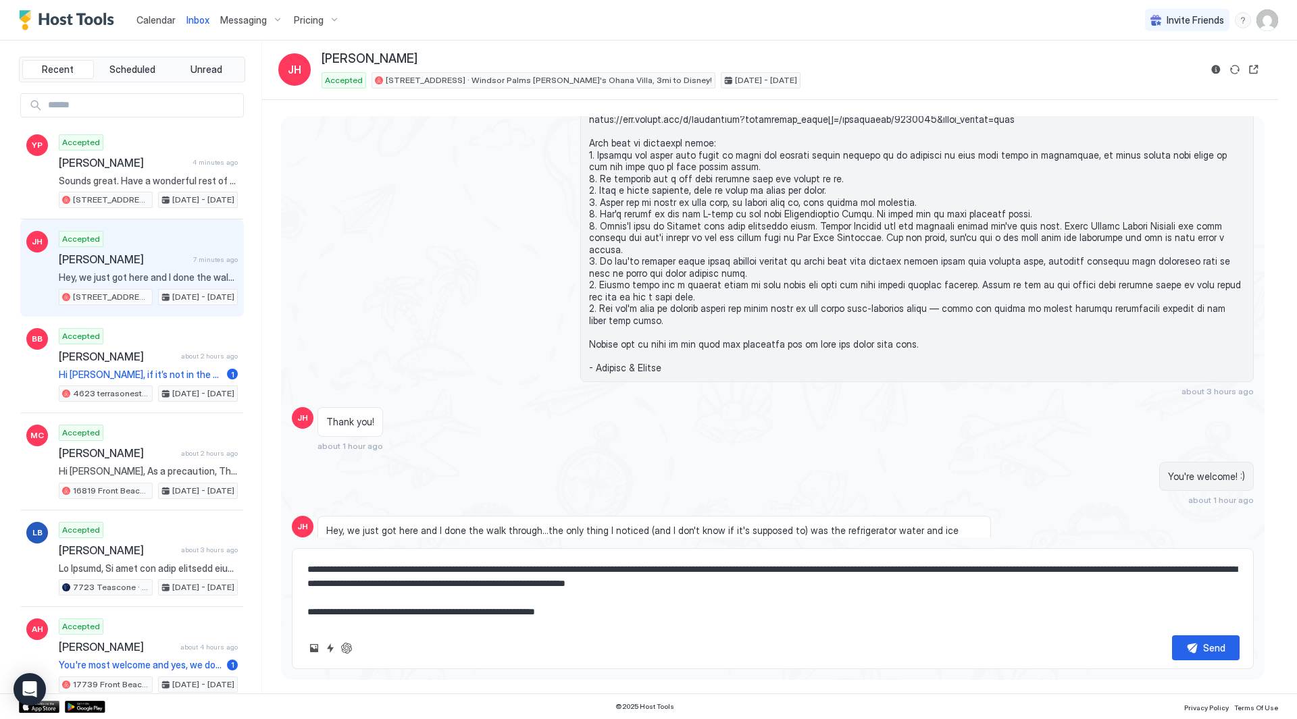
type textarea "**********"
type textarea "*"
type textarea "**********"
type textarea "*"
type textarea "**********"
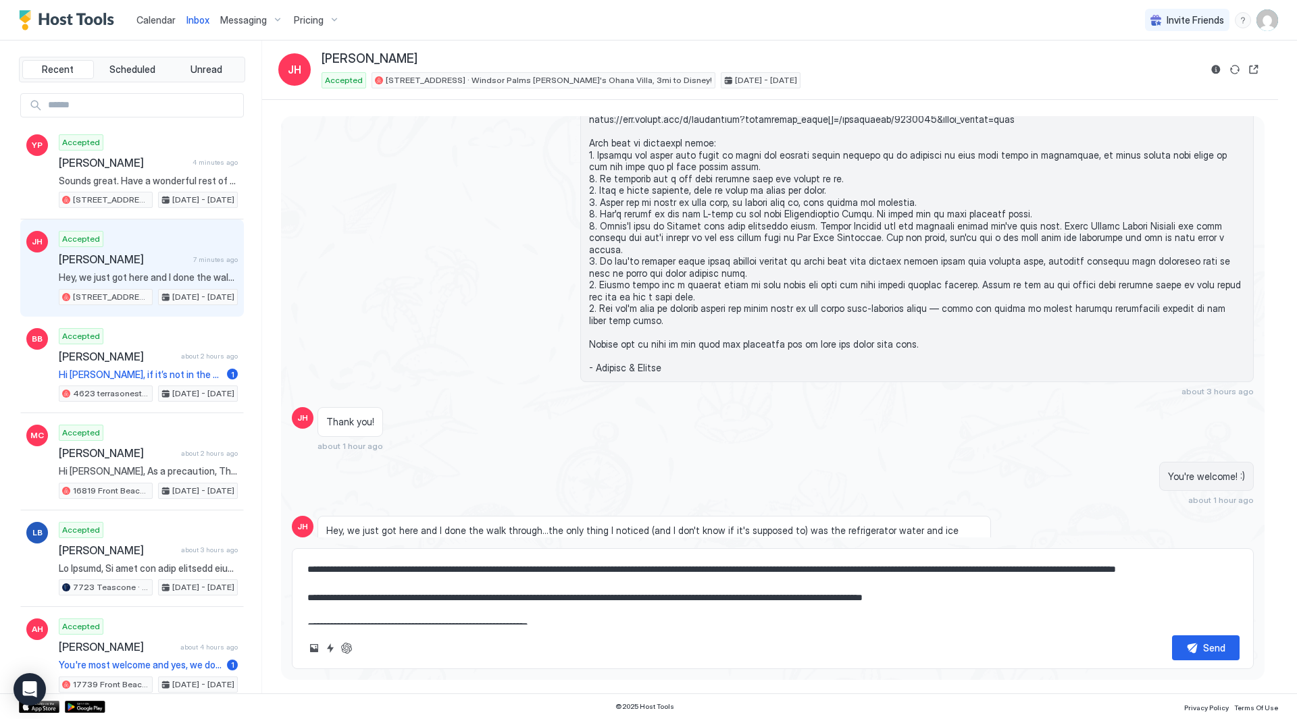
type textarea "*"
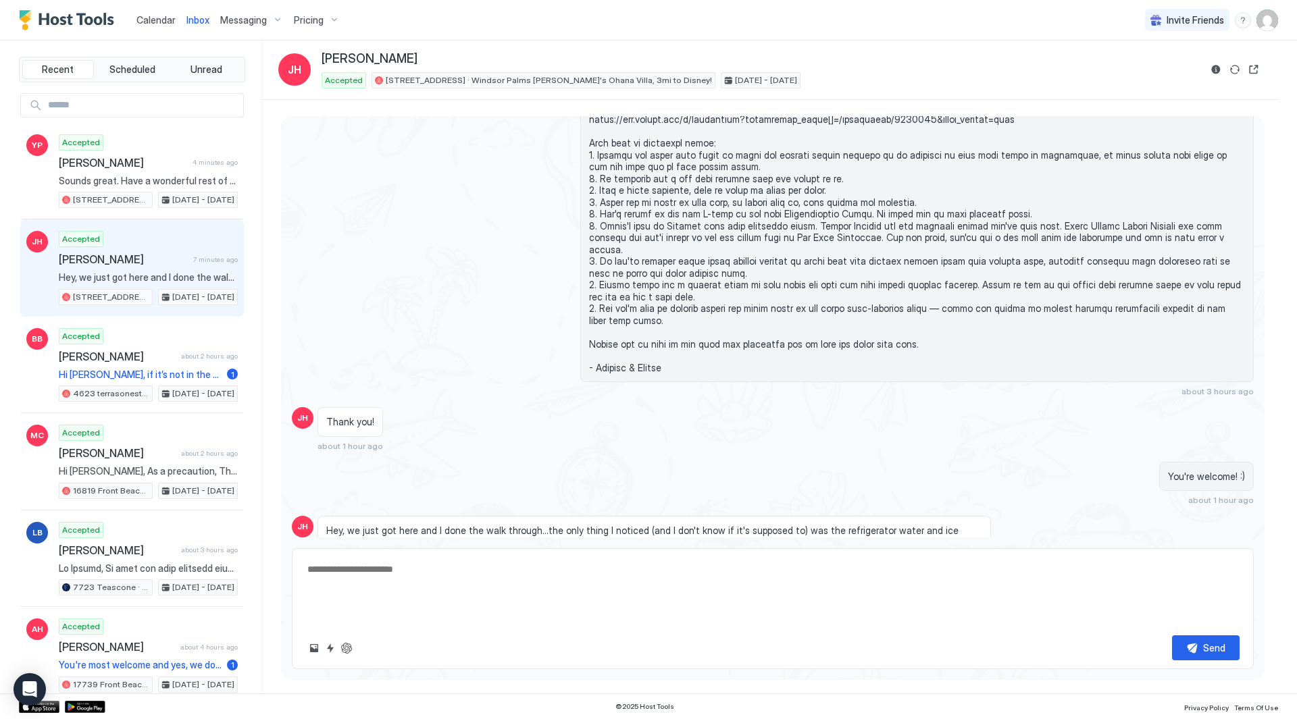
scroll to position [0, 0]
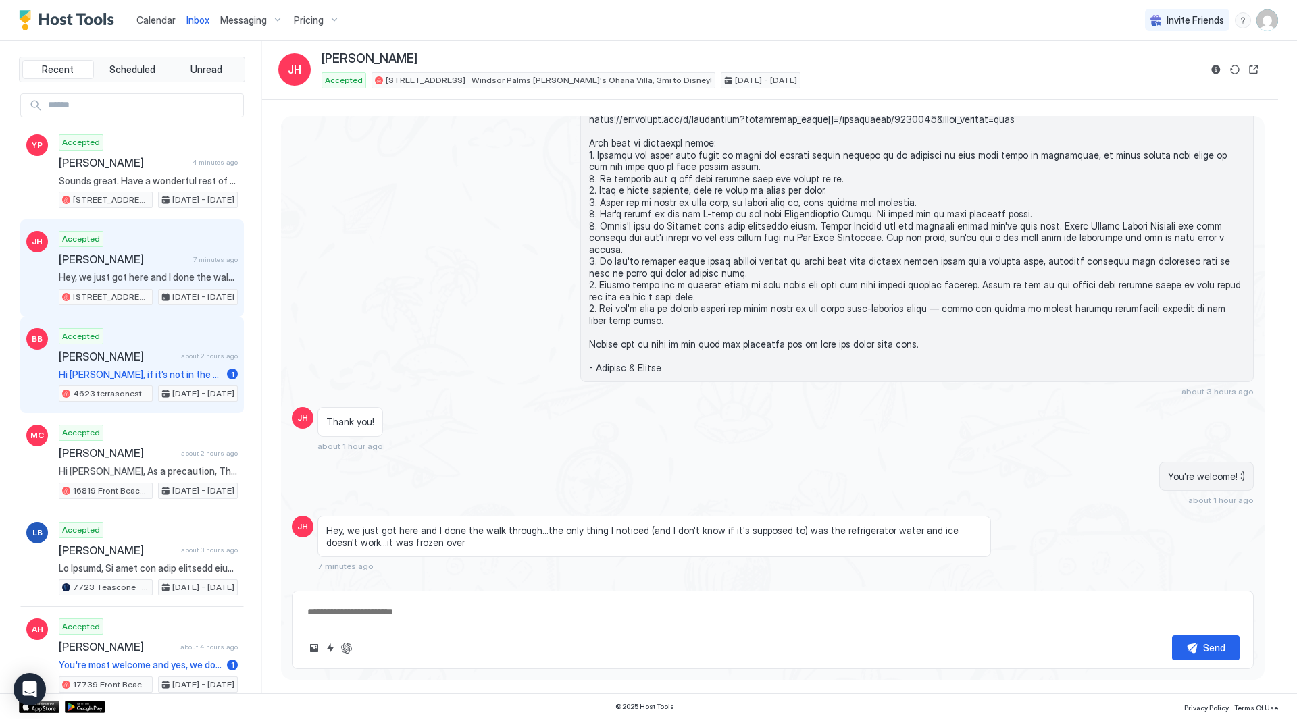
click at [179, 363] on div "Accepted [PERSON_NAME] about 2 hours ago Hi [PERSON_NAME], if it’s not in the f…" at bounding box center [148, 365] width 179 height 74
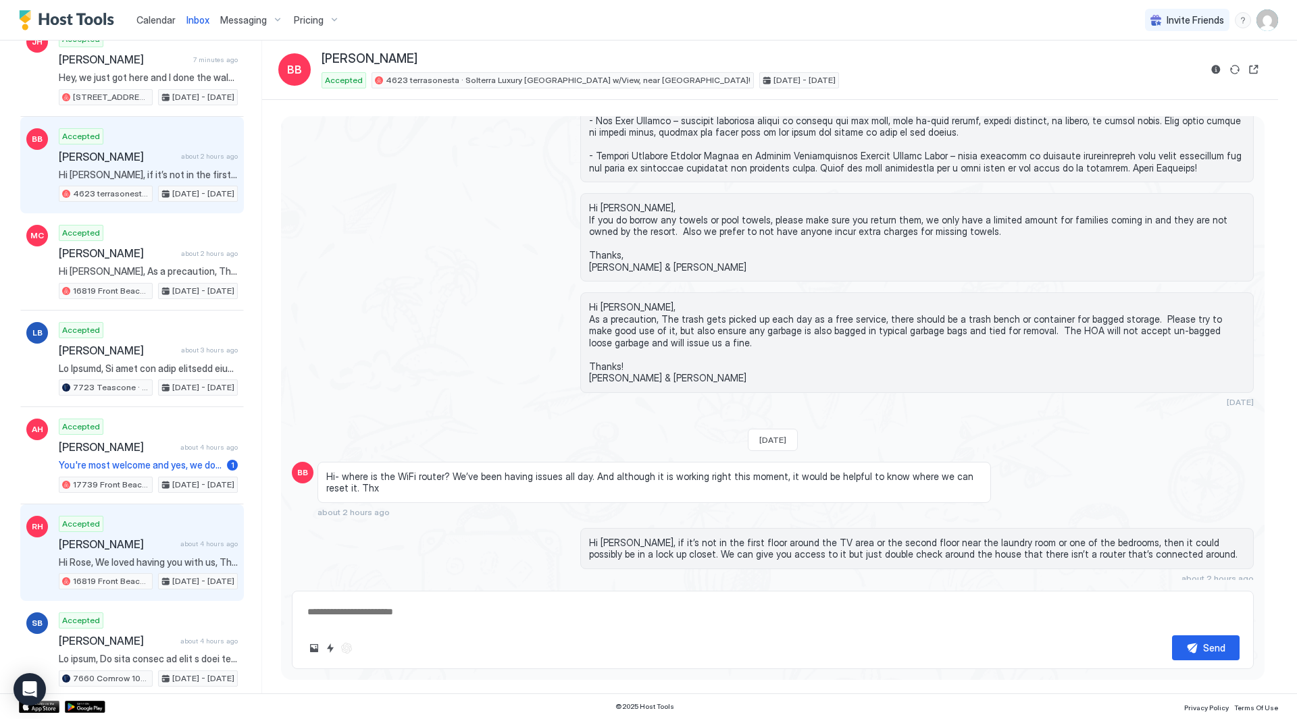
scroll to position [203, 0]
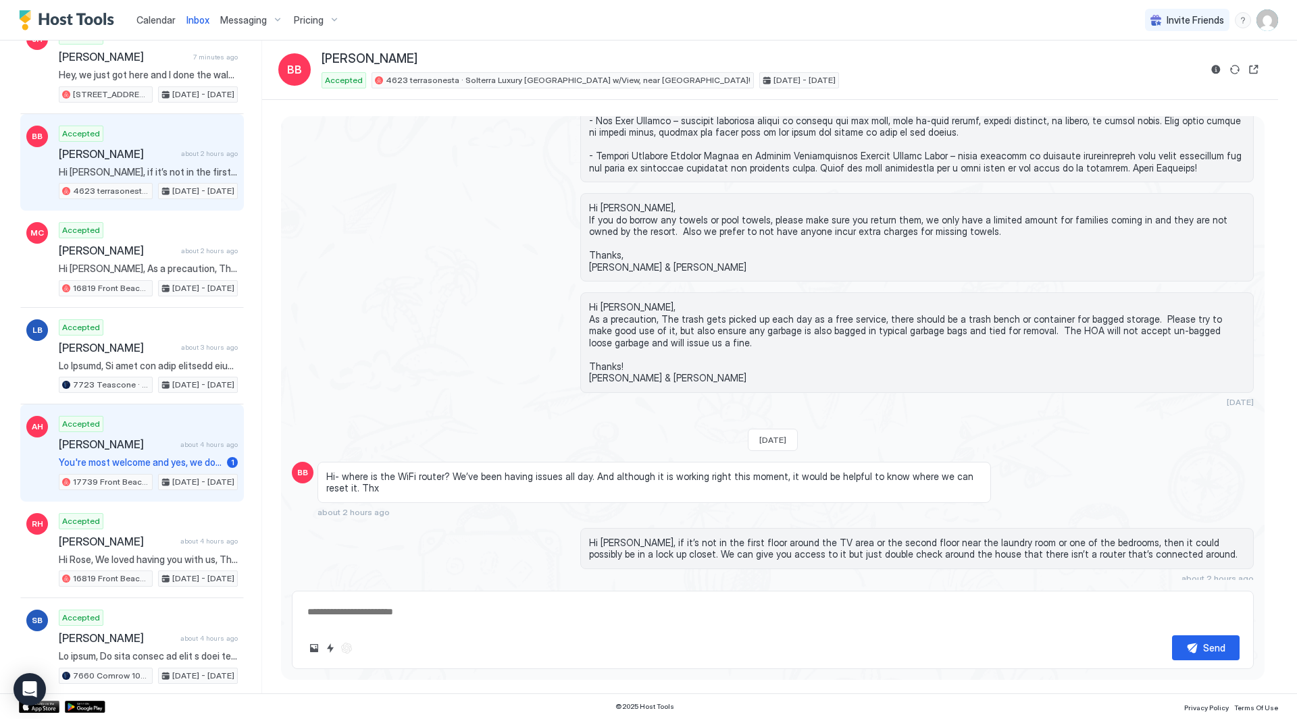
click at [141, 417] on div "Accepted [PERSON_NAME] about 4 hours ago You're most welcome and yes, we do hav…" at bounding box center [148, 453] width 179 height 74
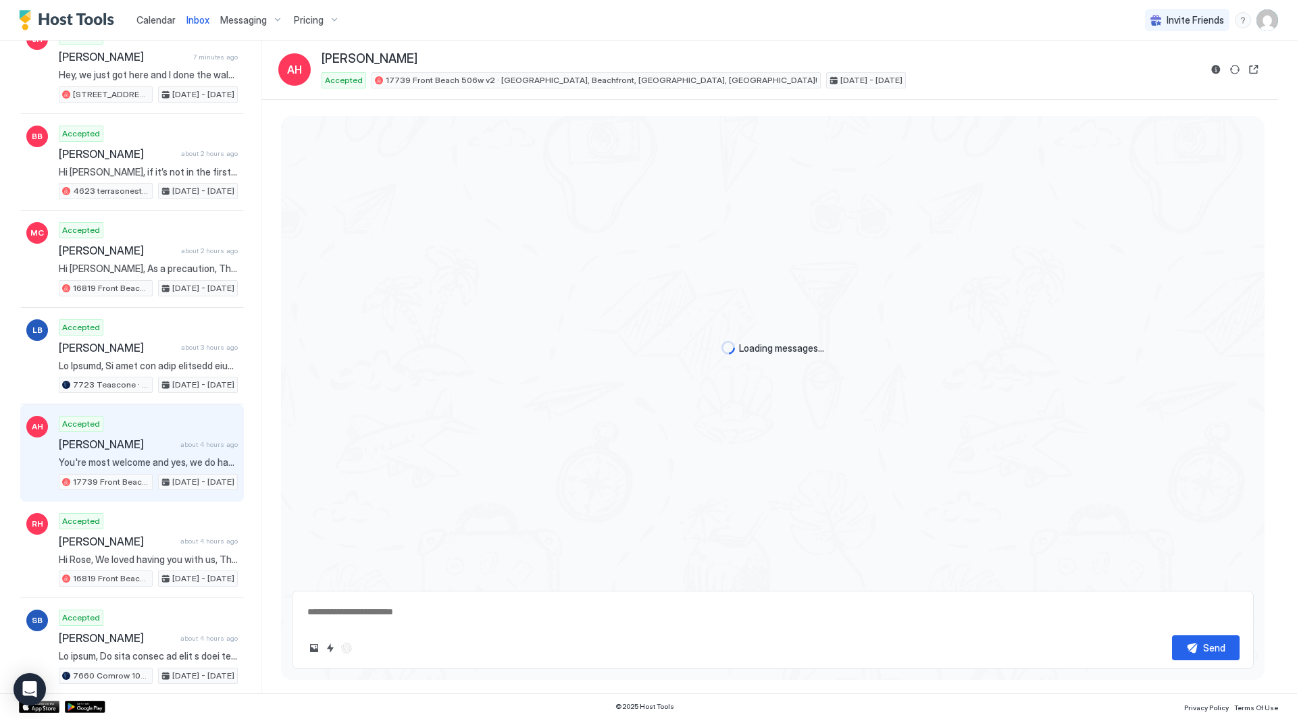
scroll to position [2957, 0]
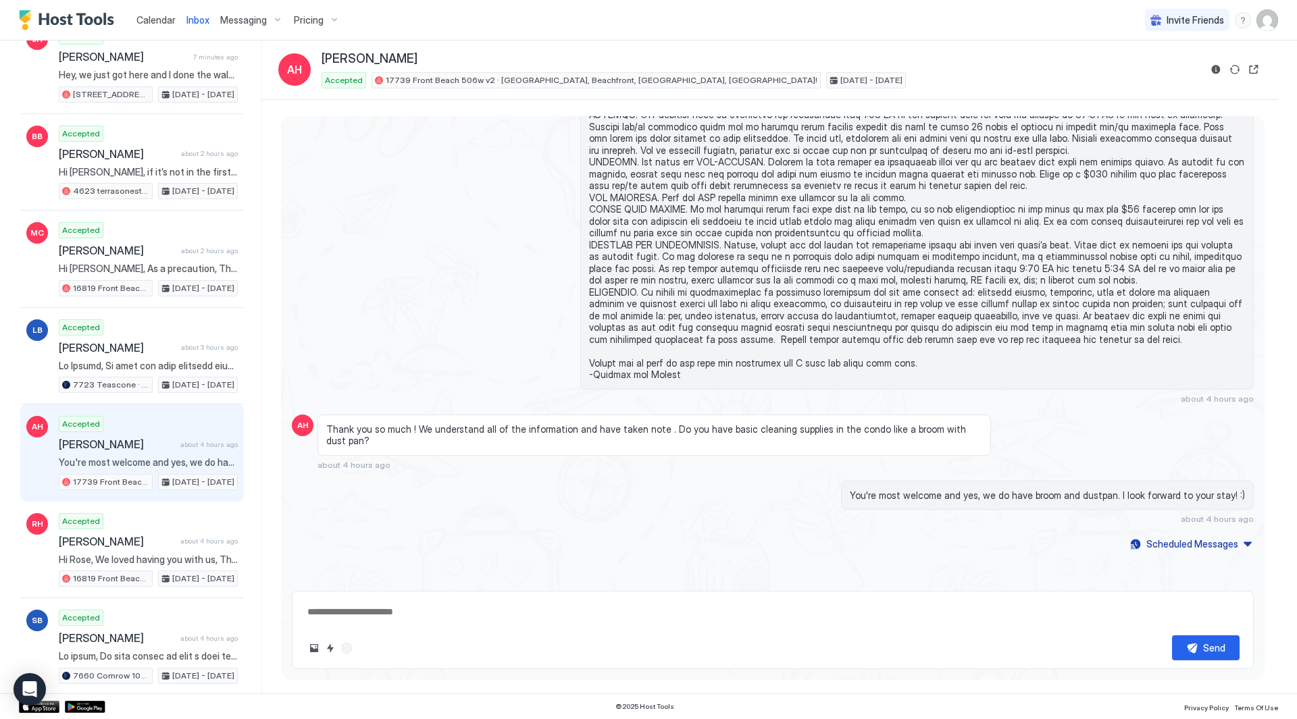
drag, startPoint x: 975, startPoint y: 445, endPoint x: 644, endPoint y: 448, distance: 331.0
click at [636, 448] on div "AH Thank you so much ! We understand all of the information and have taken note…" at bounding box center [773, 442] width 962 height 55
type textarea "*"
click at [648, 448] on div "Thank you so much ! We understand all of the information and have taken note . …" at bounding box center [653, 435] width 673 height 41
drag, startPoint x: 648, startPoint y: 448, endPoint x: 780, endPoint y: 454, distance: 132.5
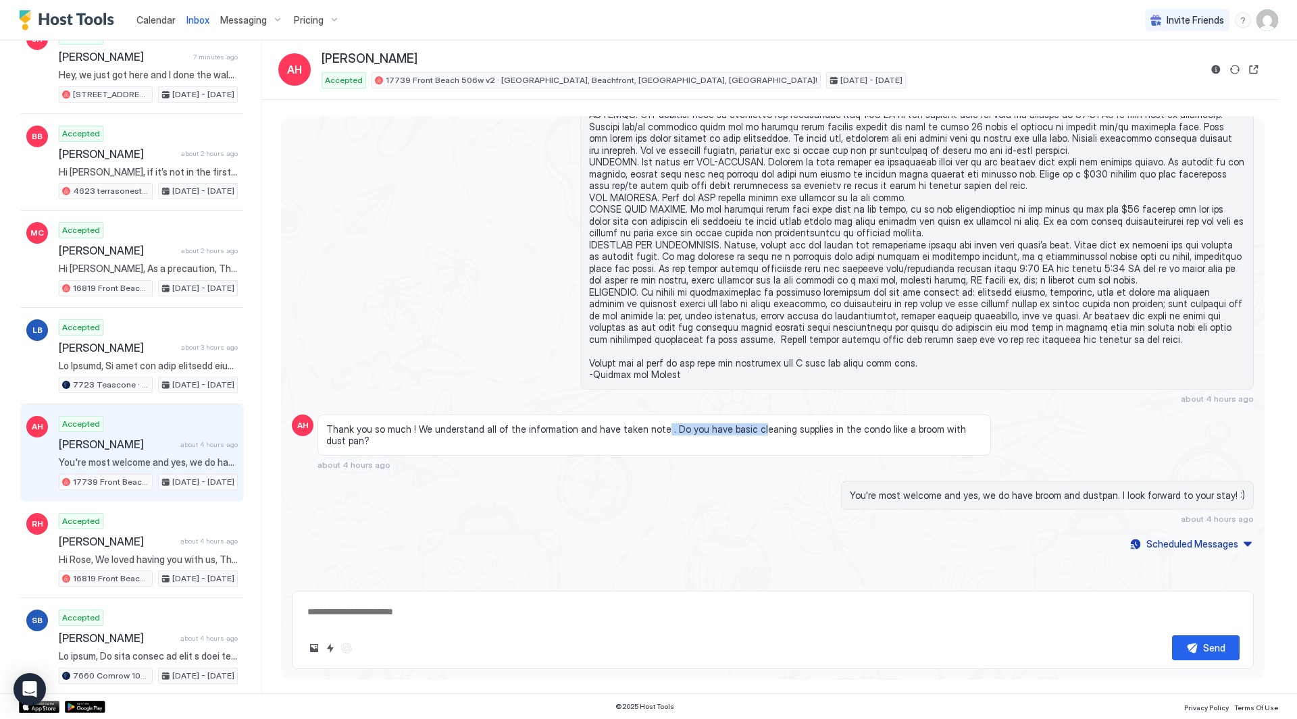
click at [779, 454] on div "Thank you so much ! We understand all of the information and have taken note . …" at bounding box center [653, 435] width 673 height 41
click at [781, 454] on div "Thank you so much ! We understand all of the information and have taken note . …" at bounding box center [653, 435] width 673 height 41
